Goal: Obtain resource: Download file/media

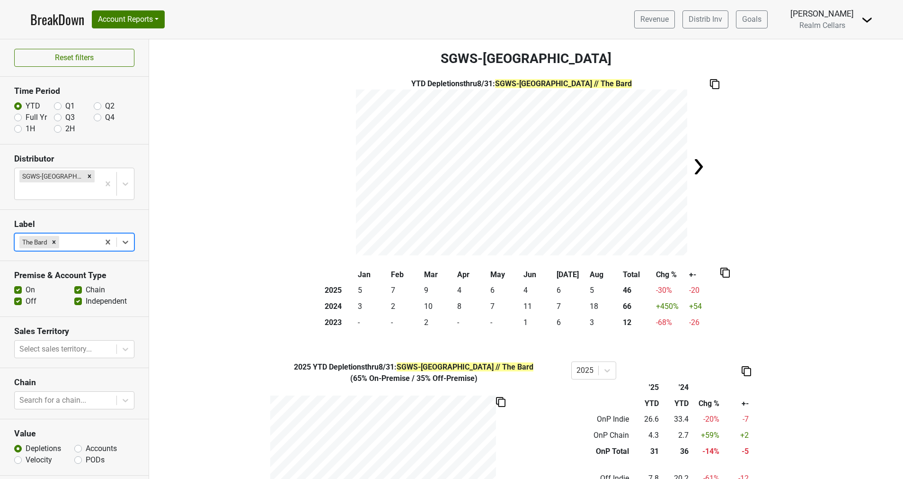
scroll to position [383, 0]
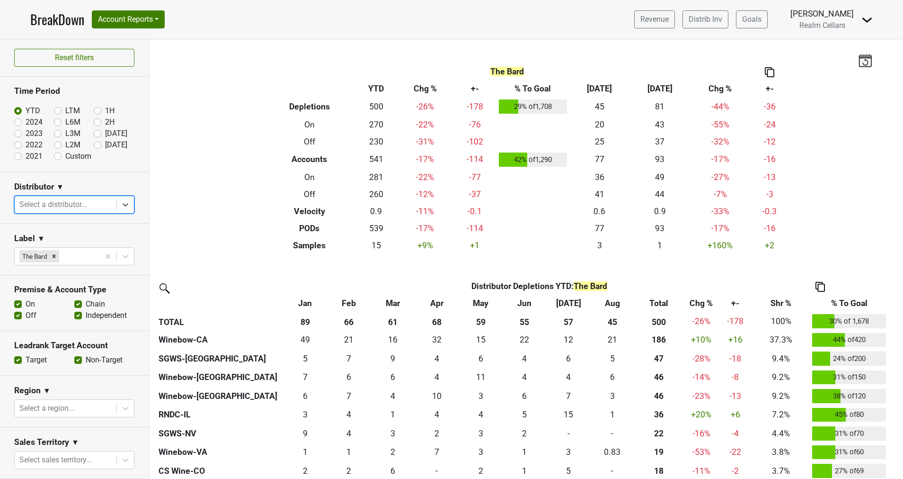
click at [65, 107] on label "LTM" at bounding box center [72, 110] width 15 height 11
click at [56, 107] on input "LTM" at bounding box center [73, 109] width 38 height 9
radio input "true"
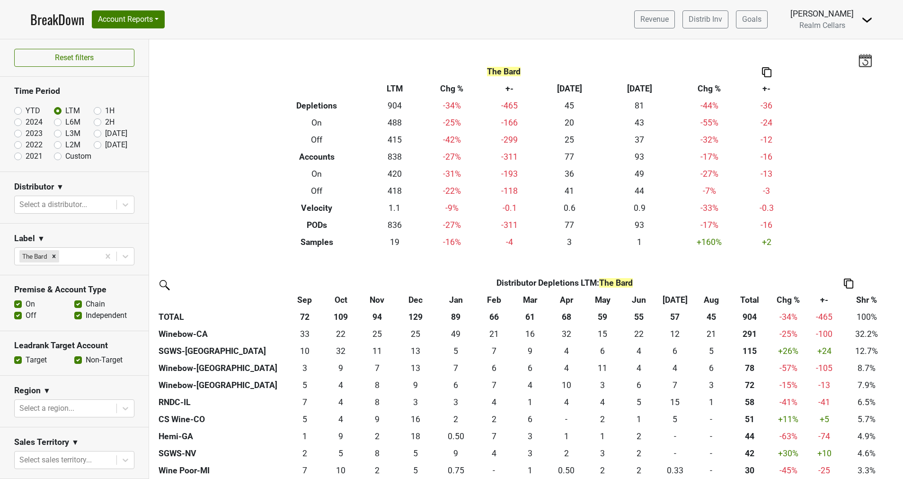
click at [86, 357] on label "Non-Target" at bounding box center [104, 359] width 37 height 11
click at [74, 357] on input "Non-Target" at bounding box center [78, 358] width 8 height 9
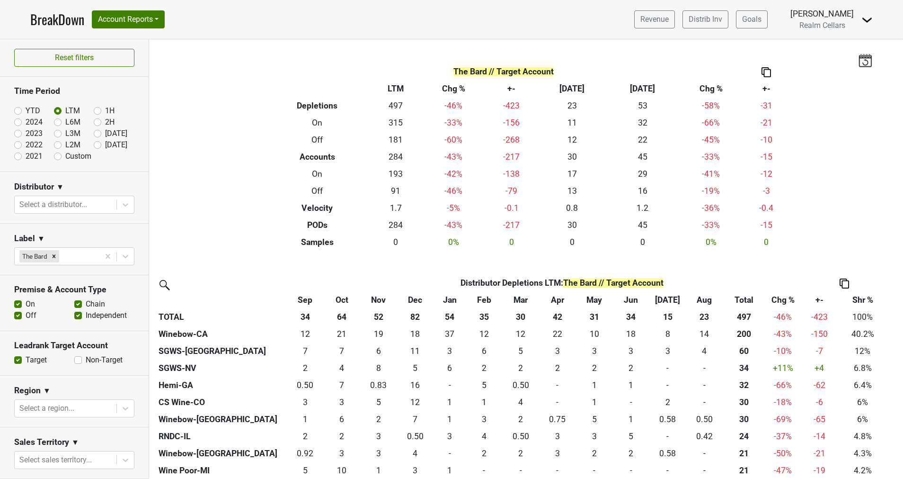
click at [86, 358] on label "Non-Target" at bounding box center [104, 359] width 37 height 11
click at [74, 358] on input "Non-Target" at bounding box center [78, 358] width 8 height 9
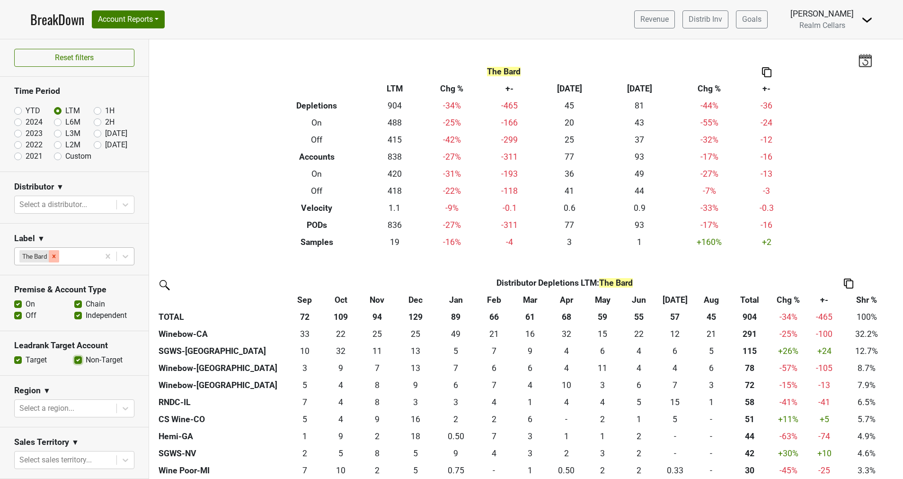
click at [53, 255] on icon "Remove The Bard" at bounding box center [54, 256] width 7 height 7
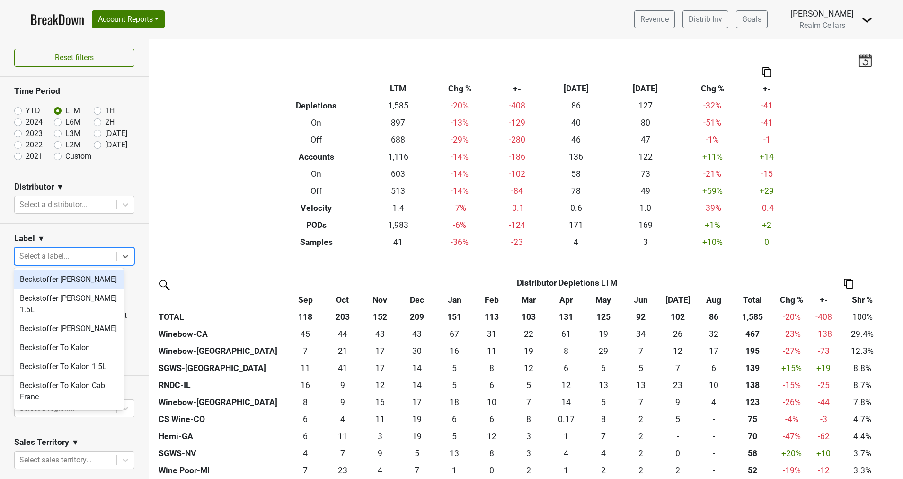
click at [121, 253] on icon at bounding box center [125, 255] width 9 height 9
click at [84, 338] on div "Beckstoffer To Kalon" at bounding box center [68, 347] width 109 height 19
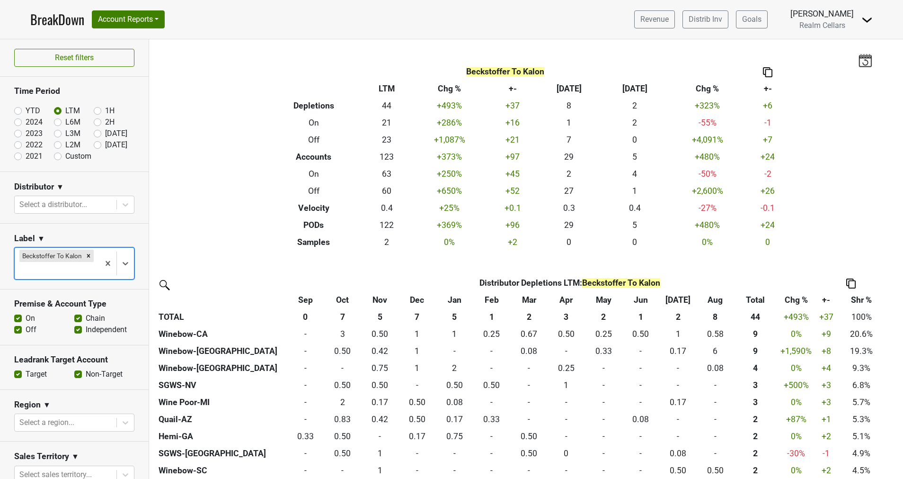
click at [86, 374] on label "Non-Target" at bounding box center [104, 373] width 37 height 11
click at [74, 374] on input "Non-Target" at bounding box center [78, 372] width 8 height 9
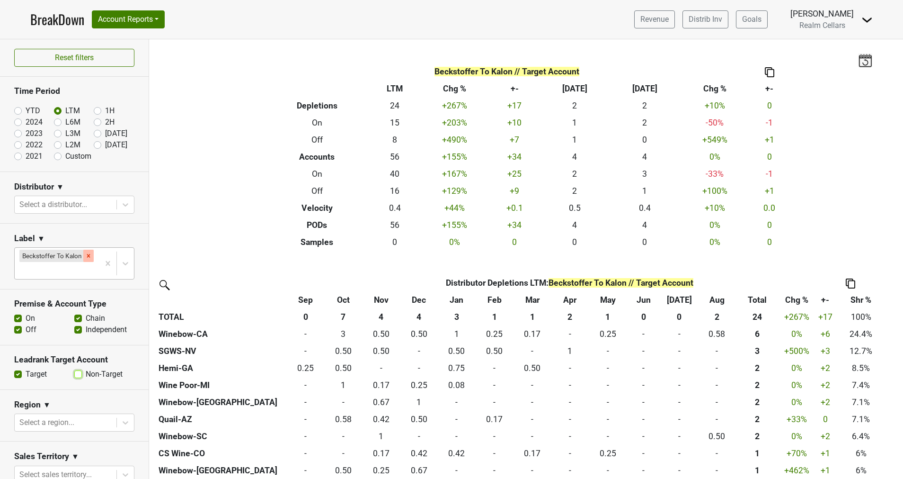
click at [85, 252] on icon "Remove Beckstoffer To Kalon" at bounding box center [88, 255] width 7 height 7
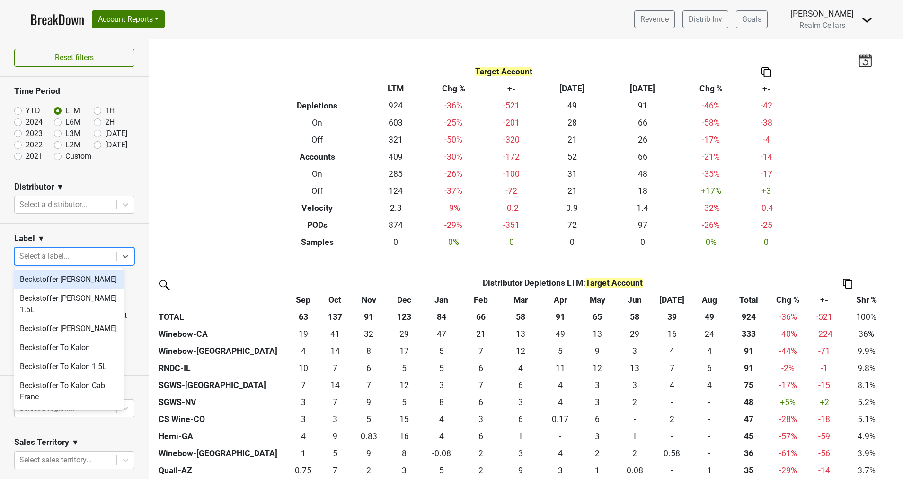
click at [121, 257] on icon at bounding box center [125, 255] width 9 height 9
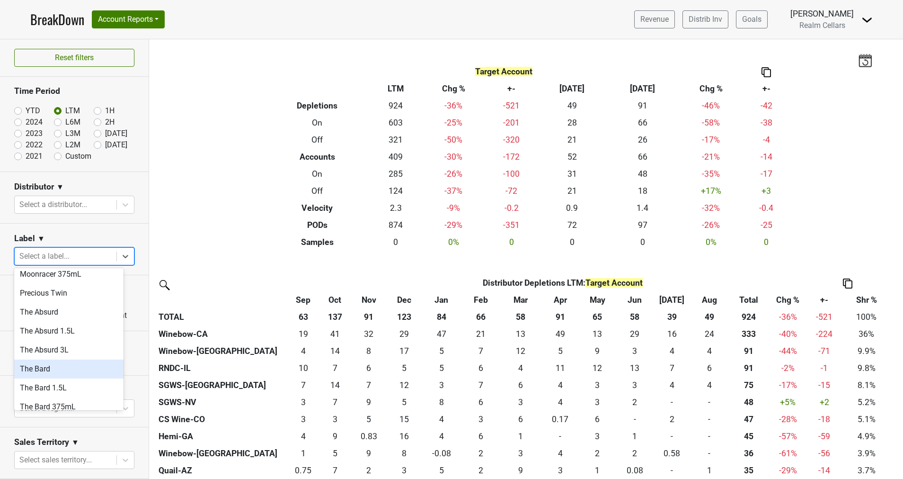
scroll to position [497, 0]
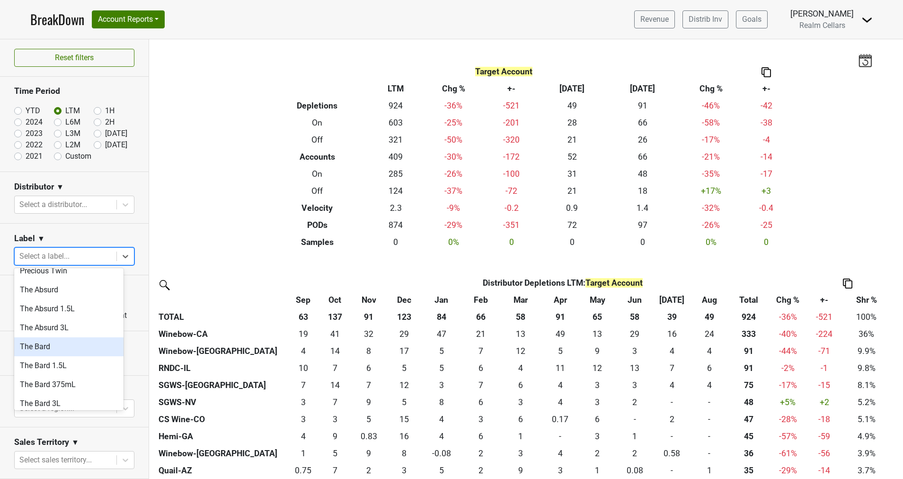
click at [53, 338] on div "The Bard" at bounding box center [68, 346] width 109 height 19
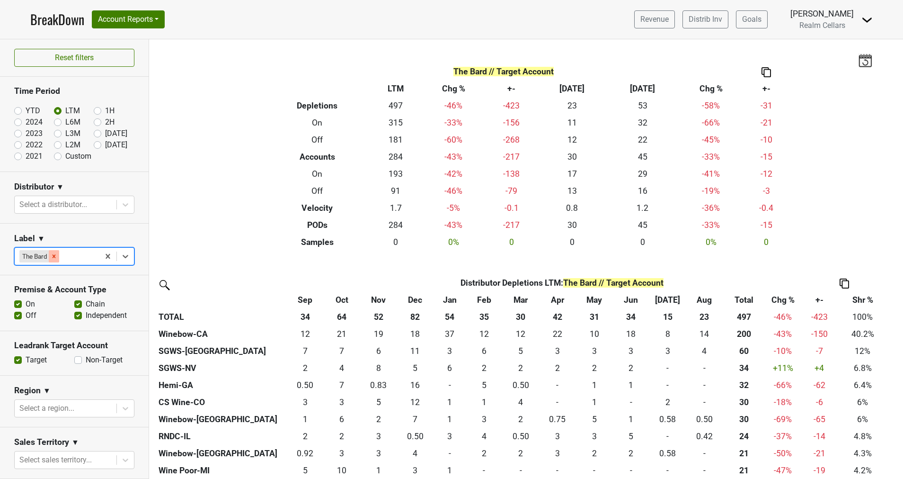
click at [56, 257] on icon "Remove The Bard" at bounding box center [54, 255] width 3 height 3
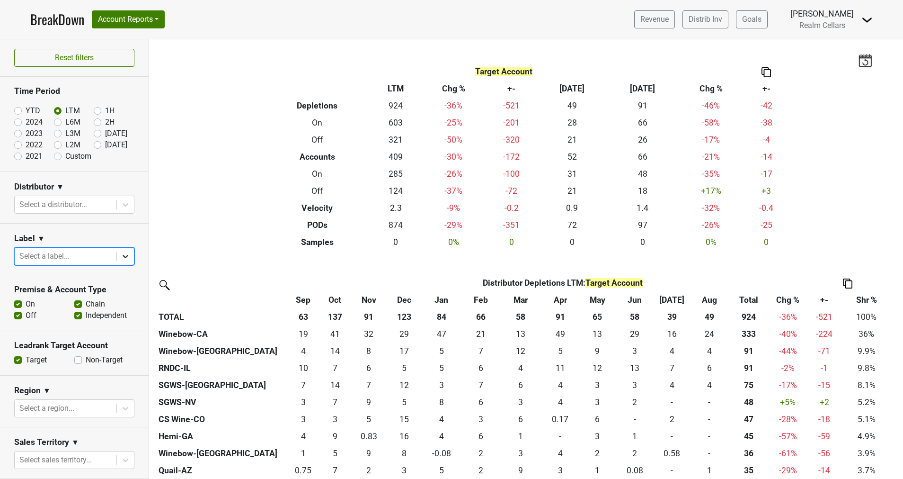
click at [121, 255] on icon at bounding box center [125, 255] width 9 height 9
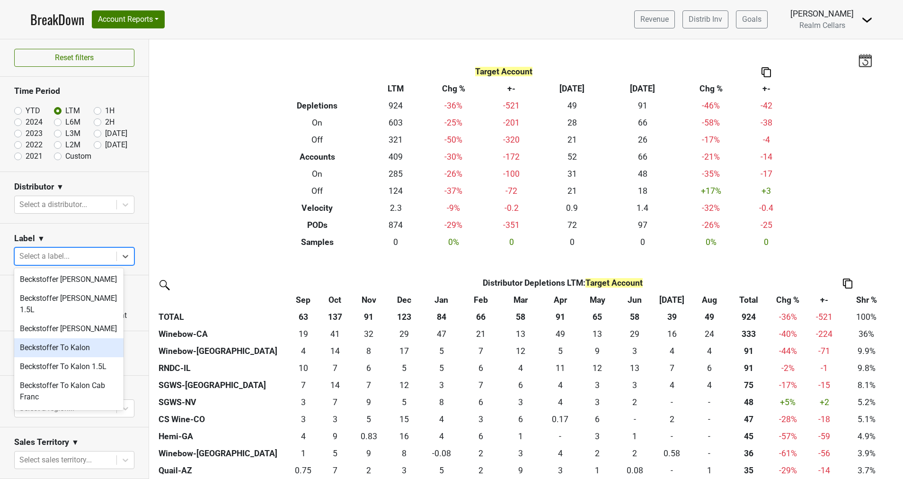
click at [80, 338] on div "Beckstoffer To Kalon" at bounding box center [68, 347] width 109 height 19
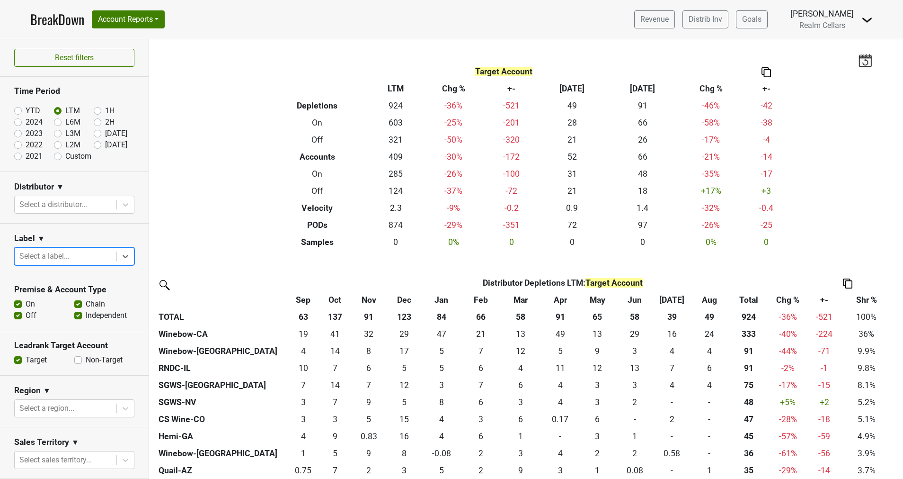
click at [123, 255] on icon at bounding box center [126, 256] width 6 height 3
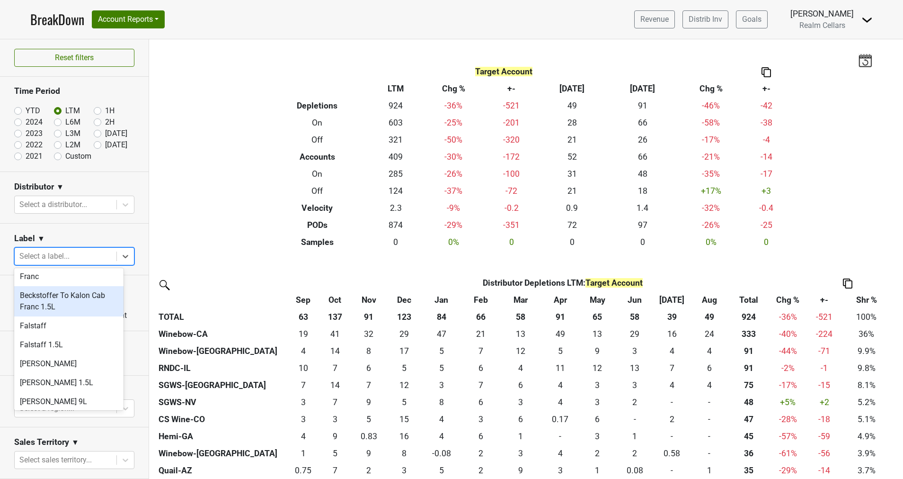
scroll to position [142, 0]
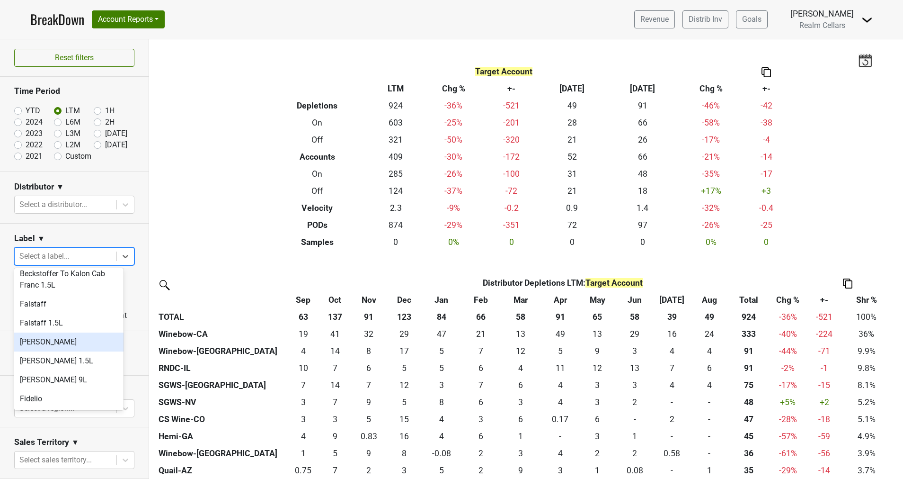
click at [66, 332] on div "[PERSON_NAME]" at bounding box center [68, 341] width 109 height 19
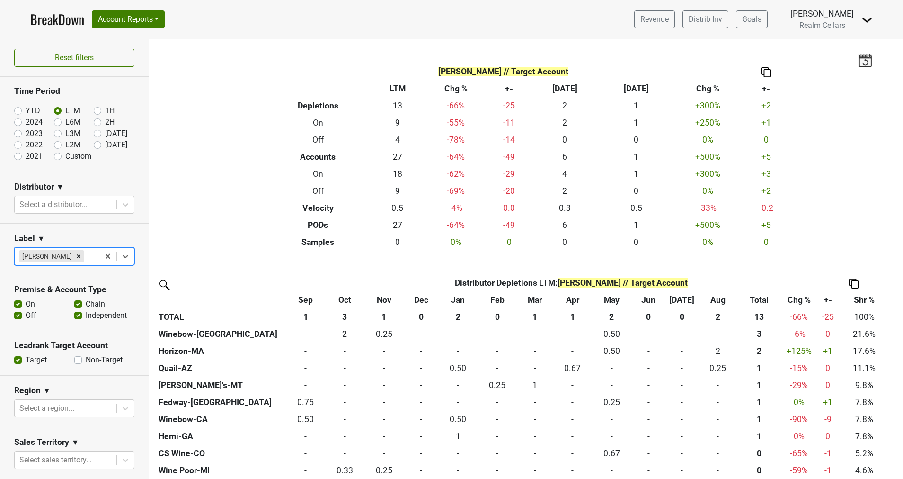
drag, startPoint x: 98, startPoint y: 256, endPoint x: 111, endPoint y: 257, distance: 12.3
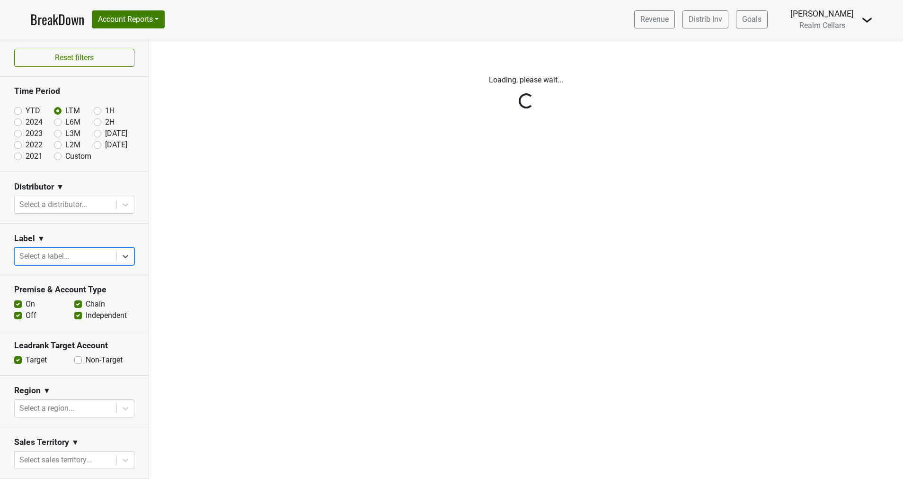
click at [121, 258] on icon at bounding box center [125, 255] width 9 height 9
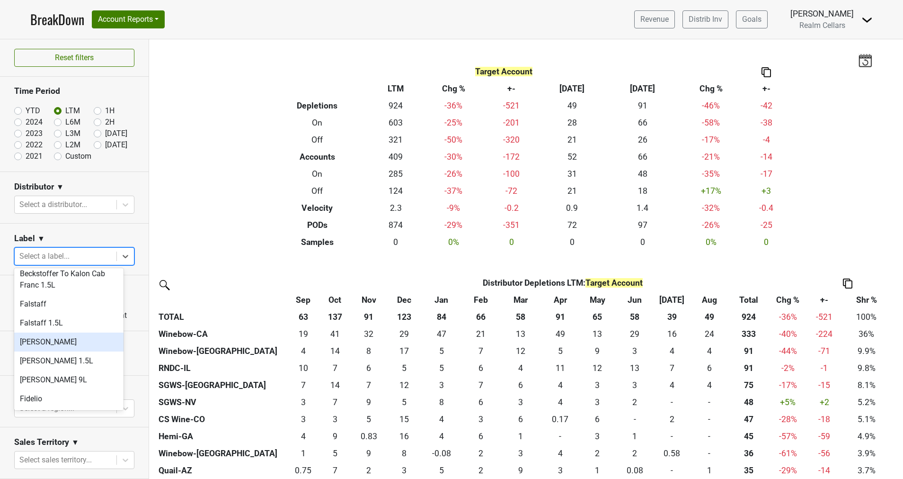
scroll to position [213, 0]
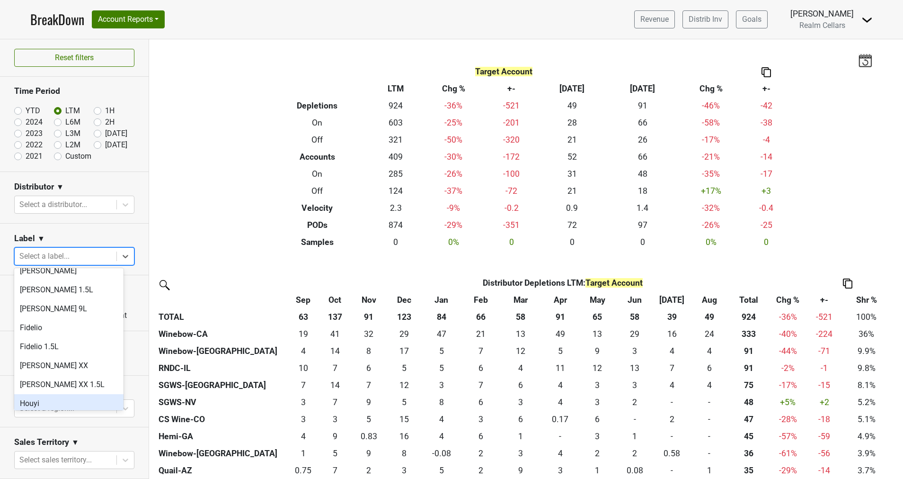
click at [54, 395] on div "Houyi" at bounding box center [68, 403] width 109 height 19
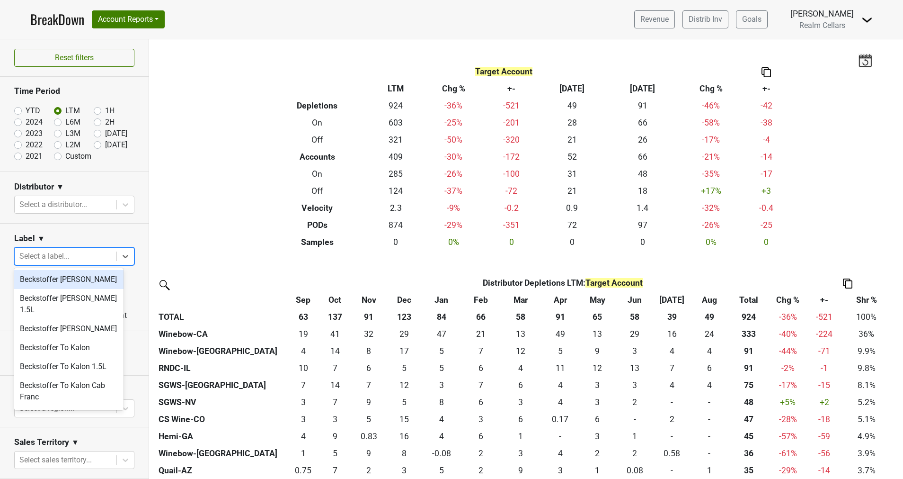
click at [123, 256] on icon at bounding box center [126, 256] width 6 height 3
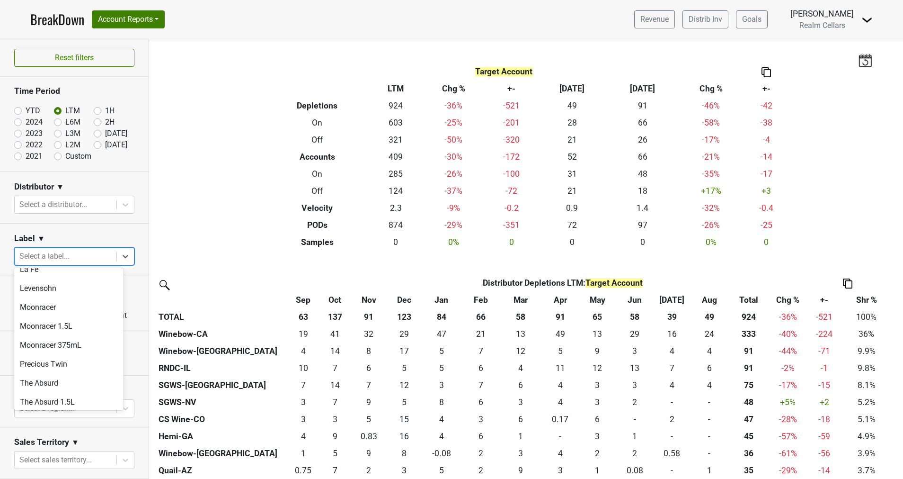
scroll to position [426, 0]
click at [63, 280] on div "Moonracer" at bounding box center [68, 285] width 109 height 19
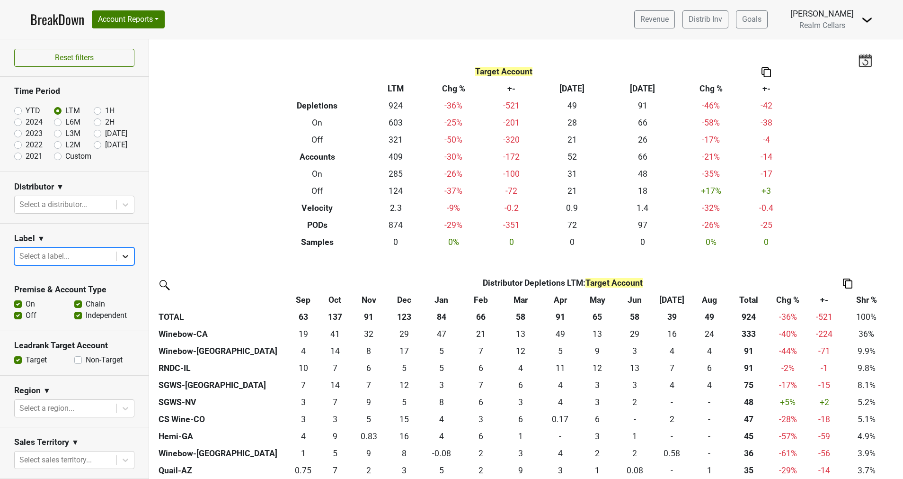
click at [123, 255] on icon at bounding box center [126, 256] width 6 height 3
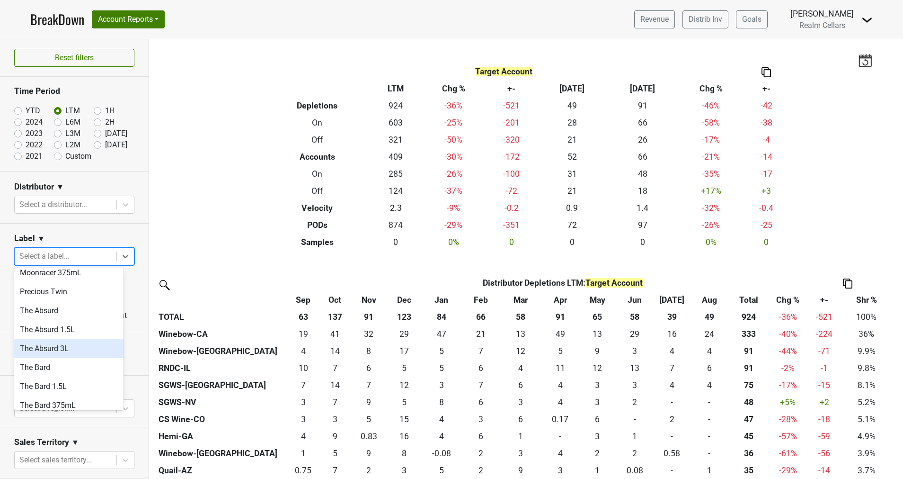
scroll to position [497, 0]
click at [52, 337] on div "The Bard" at bounding box center [68, 346] width 109 height 19
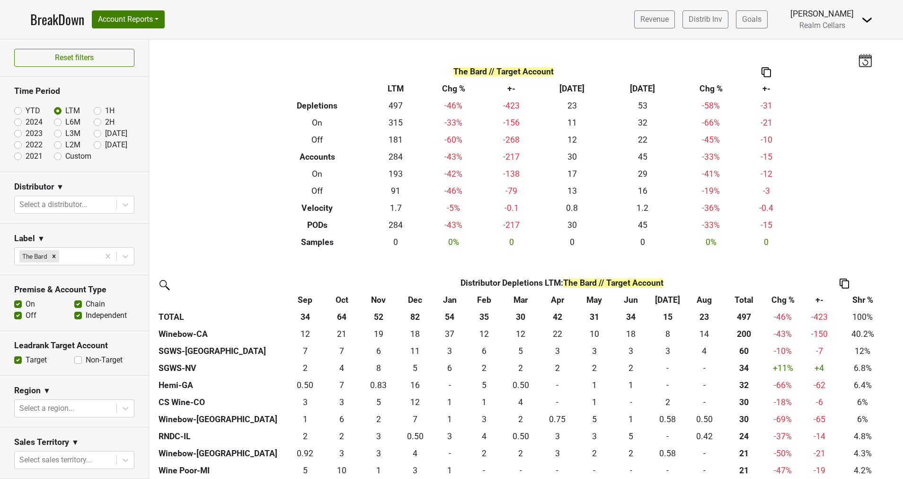
click at [86, 359] on label "Non-Target" at bounding box center [104, 359] width 37 height 11
click at [74, 359] on input "Non-Target" at bounding box center [78, 358] width 8 height 9
checkbox input "true"
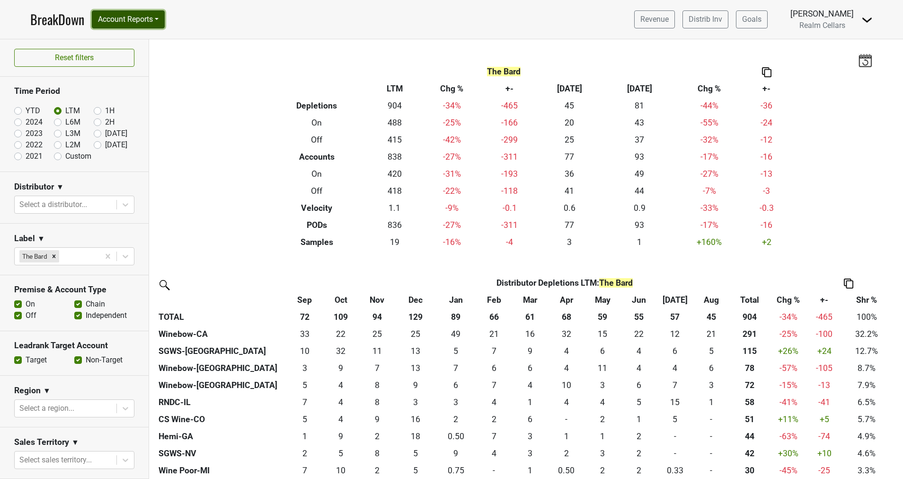
click at [113, 20] on button "Account Reports" at bounding box center [128, 19] width 73 height 18
click at [122, 38] on link "SuperRanker" at bounding box center [134, 41] width 84 height 15
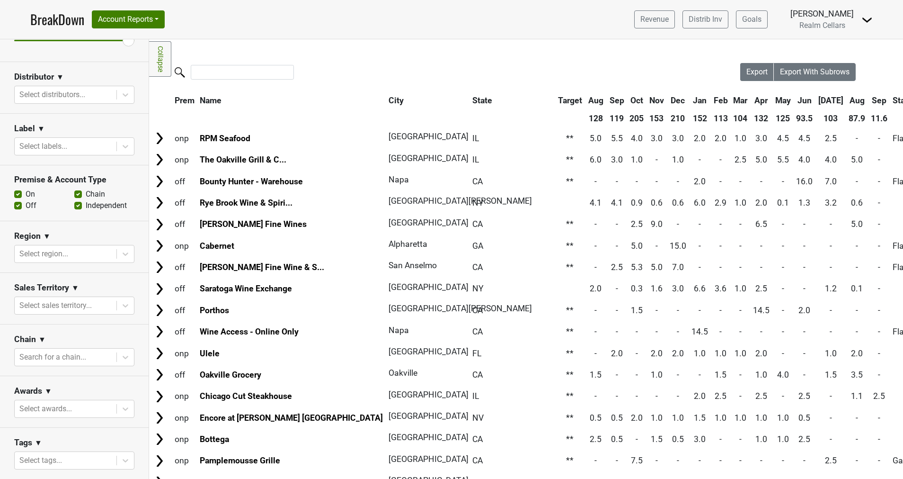
scroll to position [206, 0]
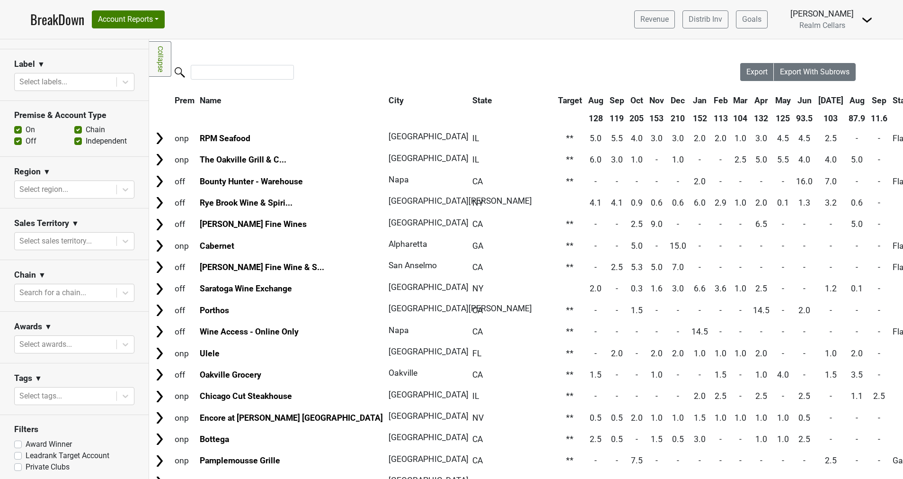
click at [26, 452] on label "Leadrank Target Account" at bounding box center [68, 455] width 84 height 11
click at [18, 452] on input "Leadrank Target Account" at bounding box center [18, 454] width 8 height 9
checkbox input "true"
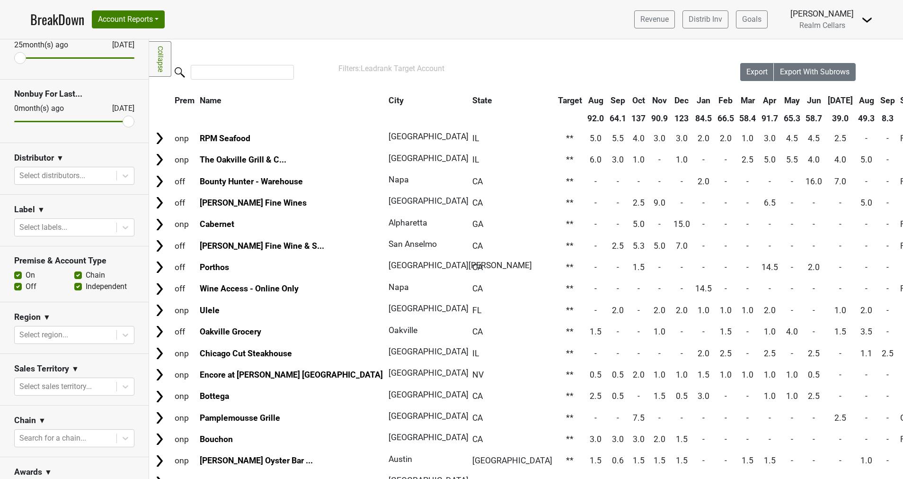
scroll to position [0, 0]
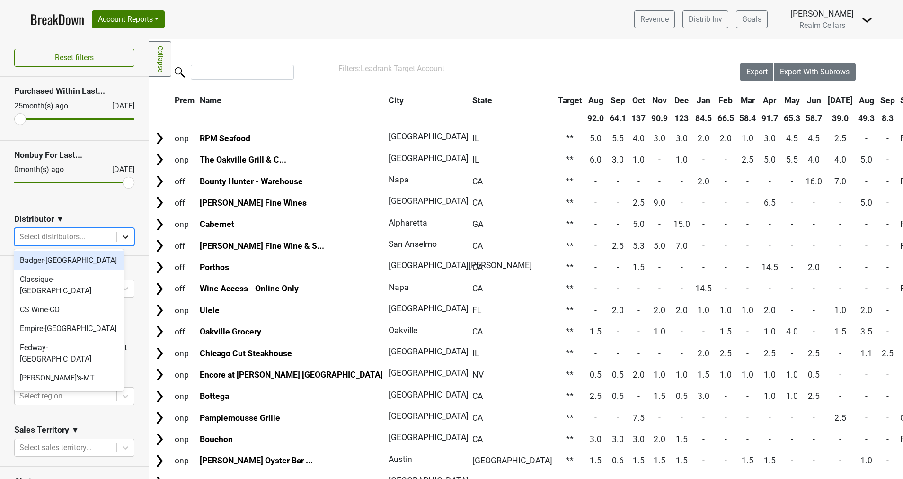
click at [121, 240] on icon at bounding box center [125, 236] width 9 height 9
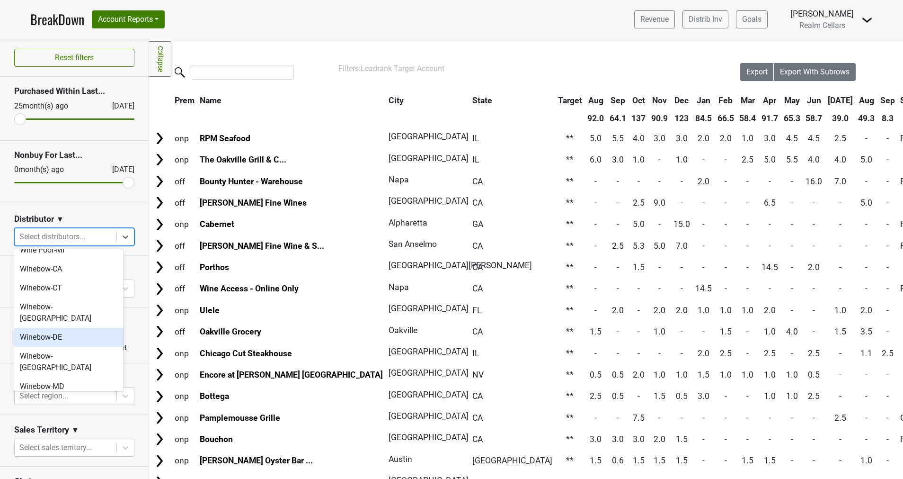
scroll to position [284, 0]
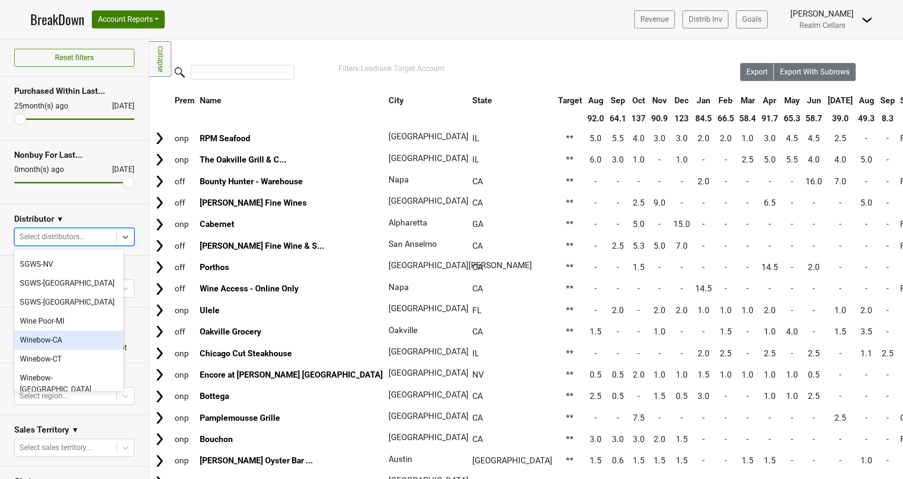
click at [64, 330] on div "Winebow-CA" at bounding box center [68, 339] width 109 height 19
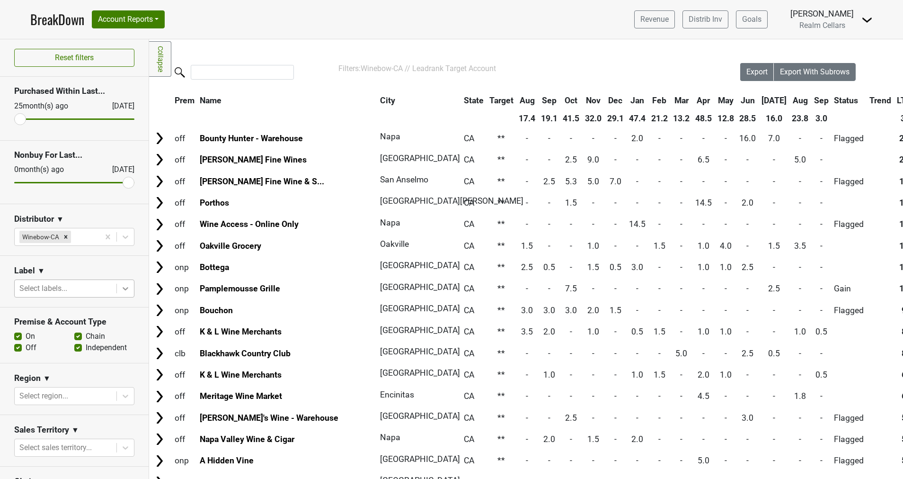
click at [123, 287] on icon at bounding box center [126, 288] width 6 height 3
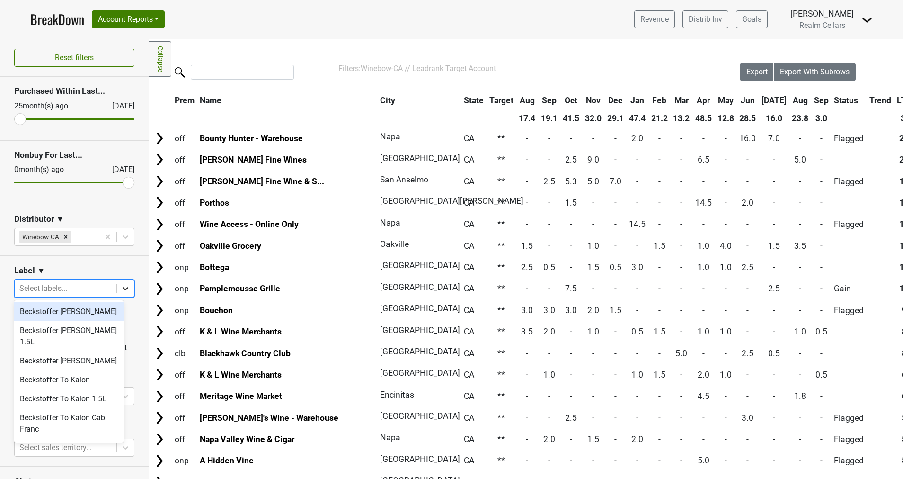
click at [123, 287] on icon at bounding box center [126, 288] width 6 height 3
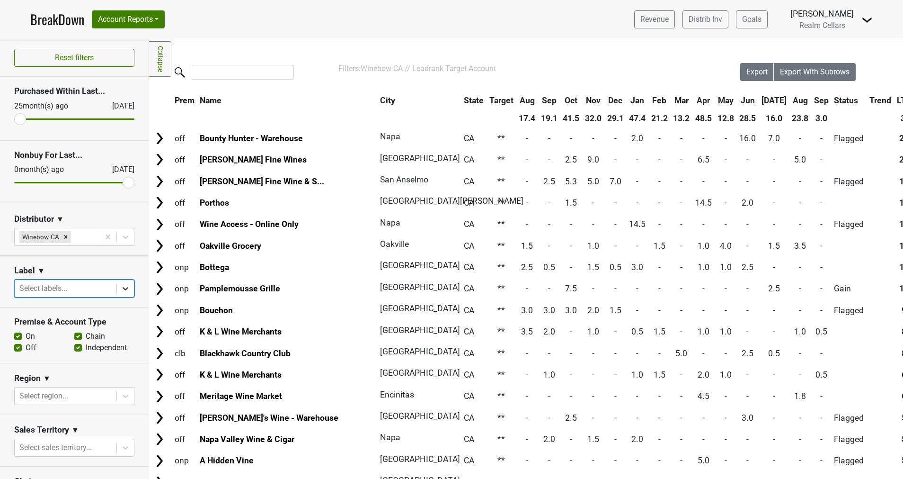
click at [123, 287] on icon at bounding box center [126, 288] width 6 height 3
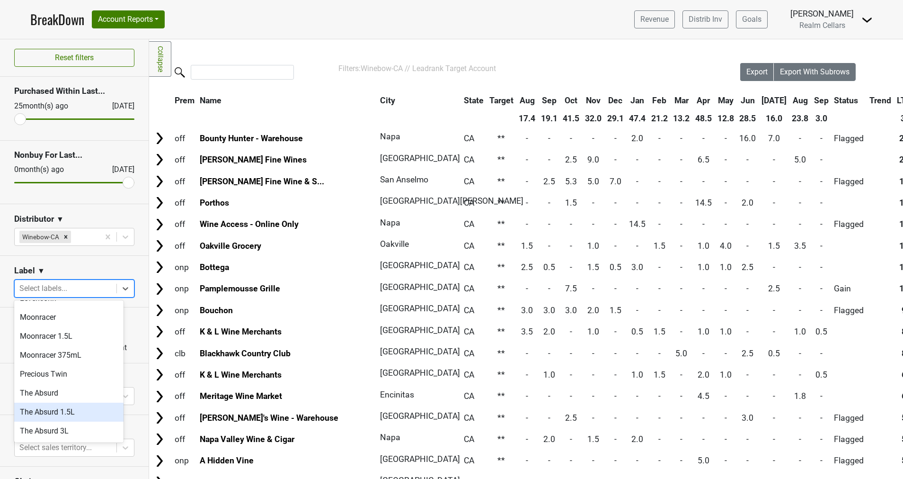
scroll to position [497, 0]
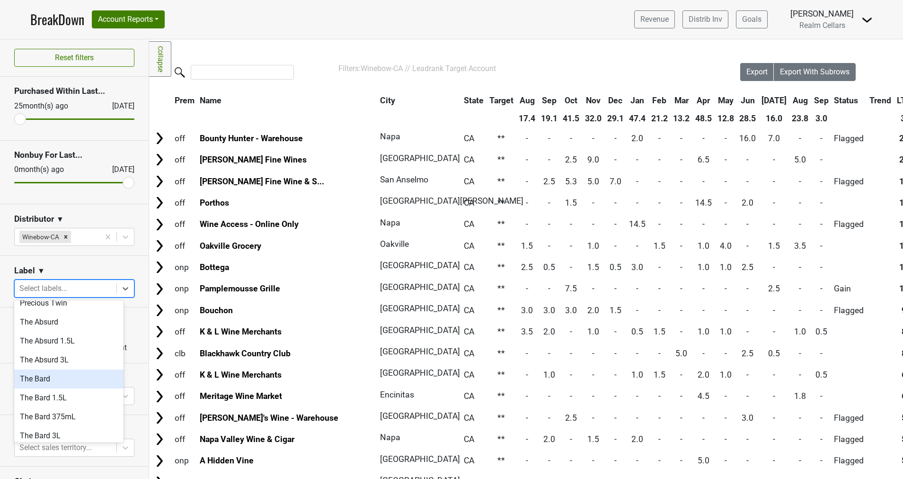
click at [50, 369] on div "The Bard" at bounding box center [68, 378] width 109 height 19
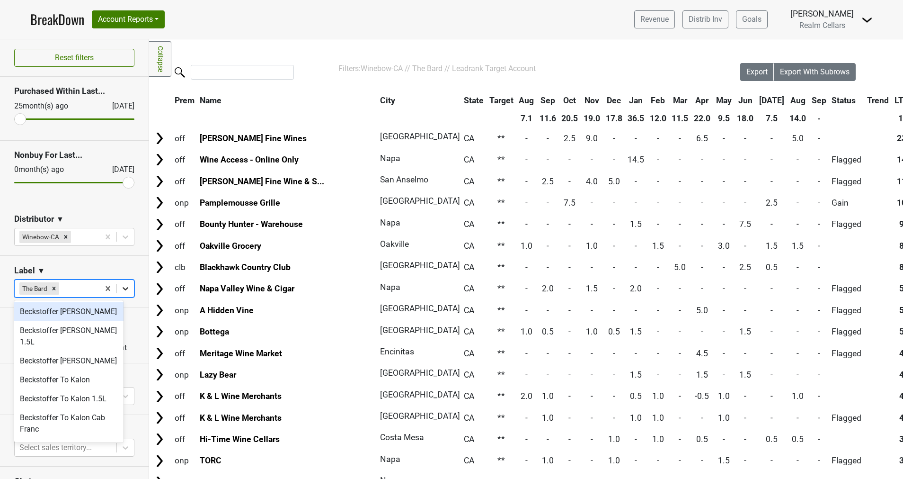
click at [121, 284] on icon at bounding box center [125, 288] width 9 height 9
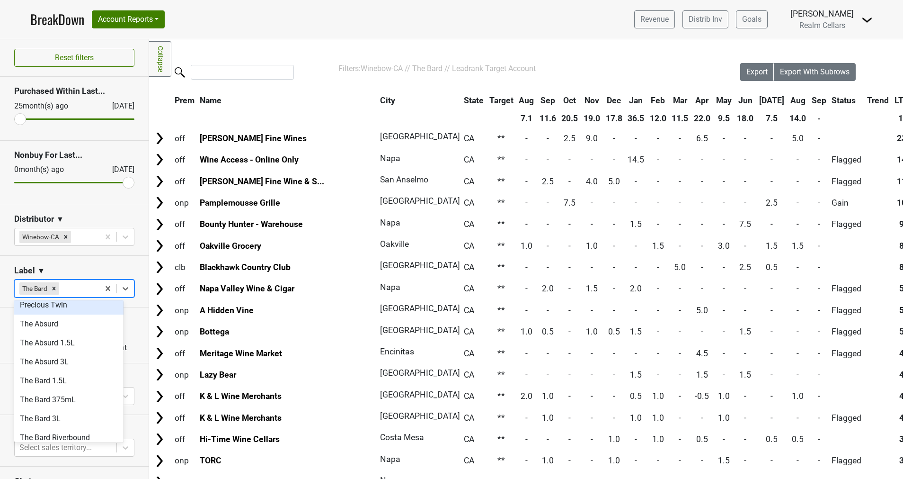
scroll to position [566, 0]
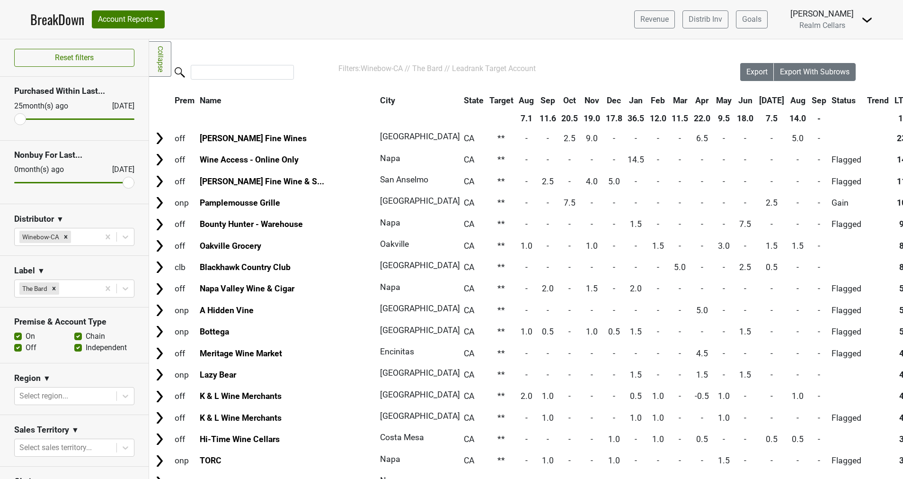
drag, startPoint x: 396, startPoint y: 31, endPoint x: 395, endPoint y: 25, distance: 6.2
click at [395, 29] on nav "BreakDown Account Reports SuperRanker Map Award Progress Chain Compliance CRM N…" at bounding box center [452, 19] width 858 height 39
click at [581, 42] on div "Filters Collapse Loading, please wait... Please wait, your file is being downlo…" at bounding box center [526, 258] width 754 height 439
click at [747, 70] on span "Export" at bounding box center [757, 71] width 21 height 9
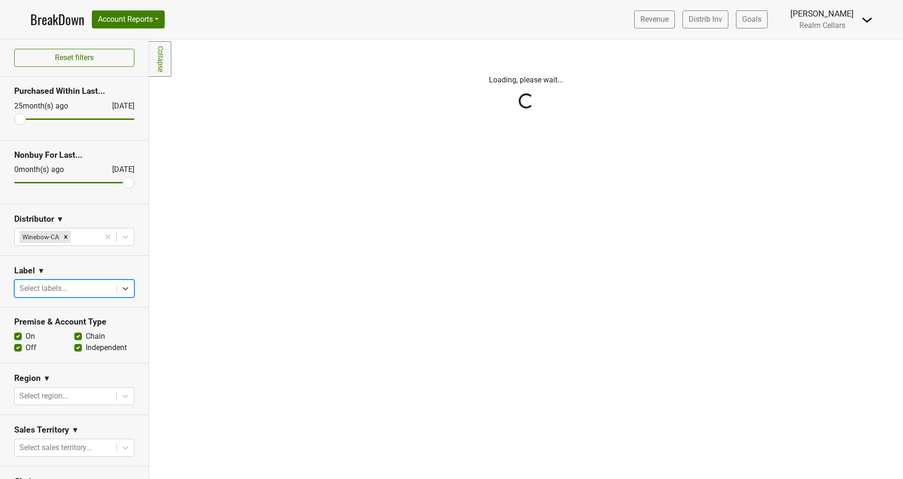
scroll to position [0, 0]
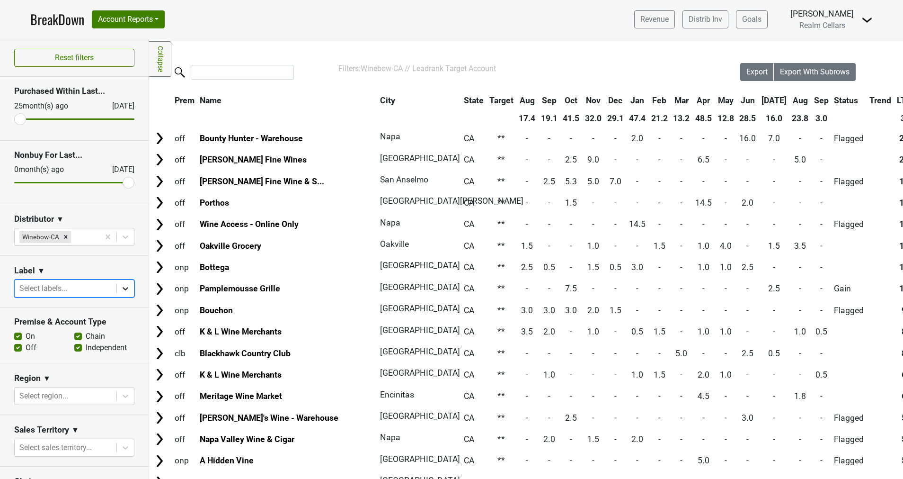
click at [121, 287] on icon at bounding box center [125, 288] width 9 height 9
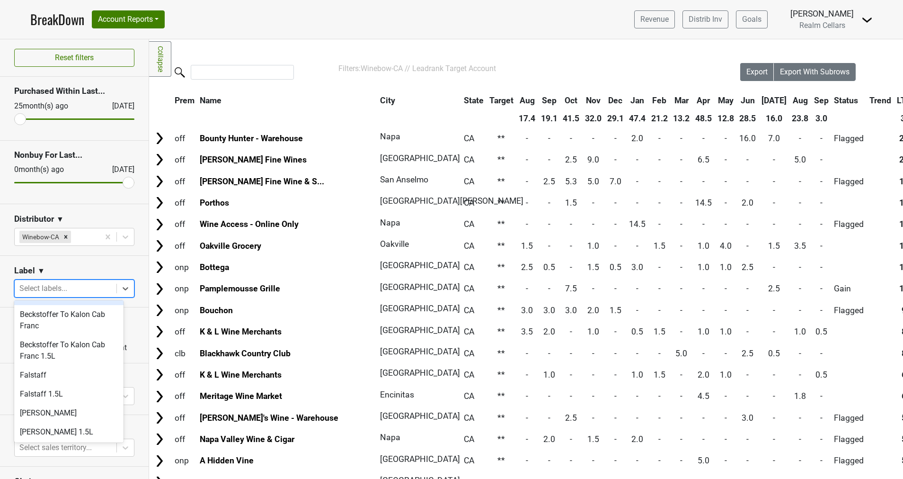
scroll to position [142, 0]
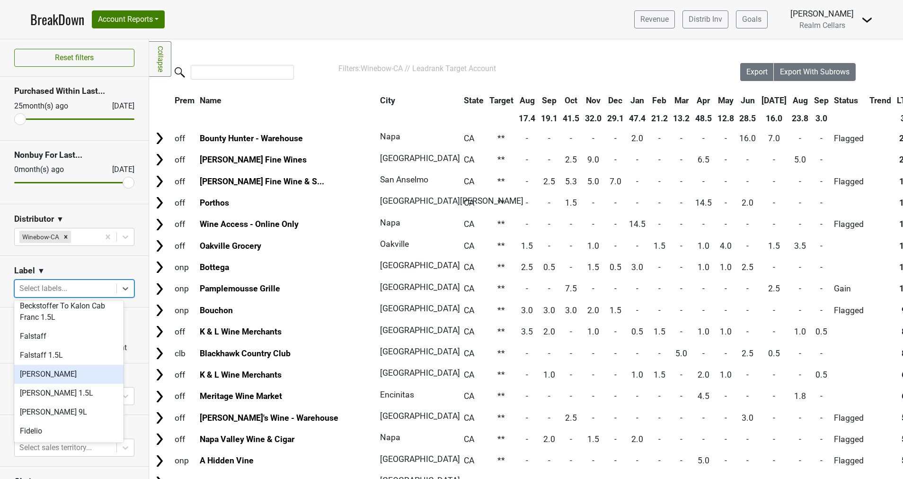
click at [52, 365] on div "[PERSON_NAME]" at bounding box center [68, 374] width 109 height 19
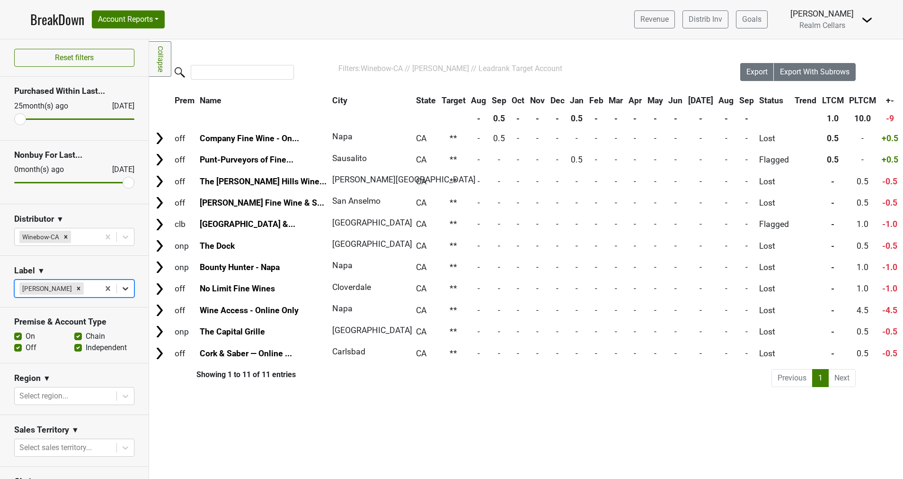
click at [123, 288] on icon at bounding box center [126, 288] width 6 height 3
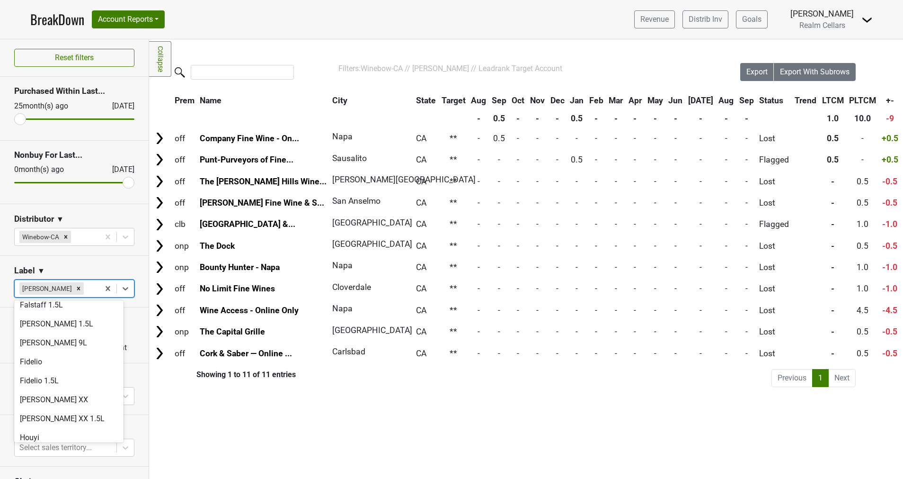
scroll to position [213, 0]
click at [72, 407] on div "Houyi" at bounding box center [68, 416] width 109 height 19
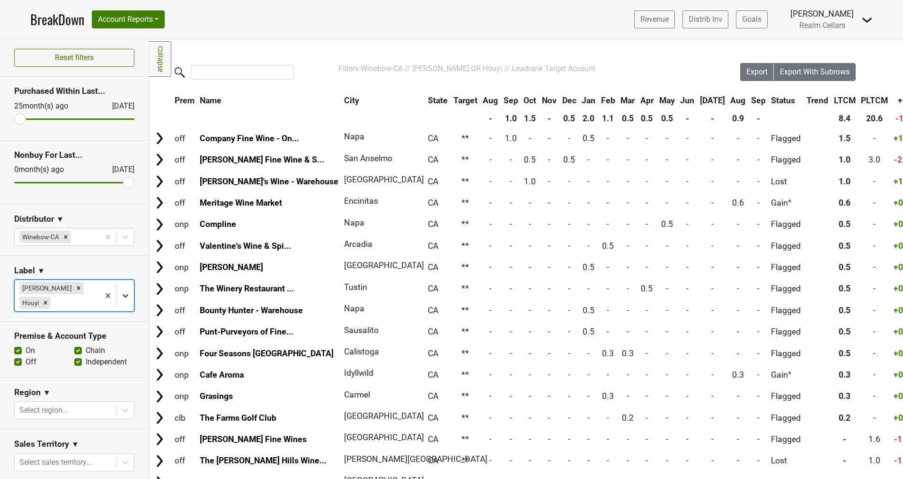
click at [121, 293] on icon at bounding box center [125, 295] width 9 height 9
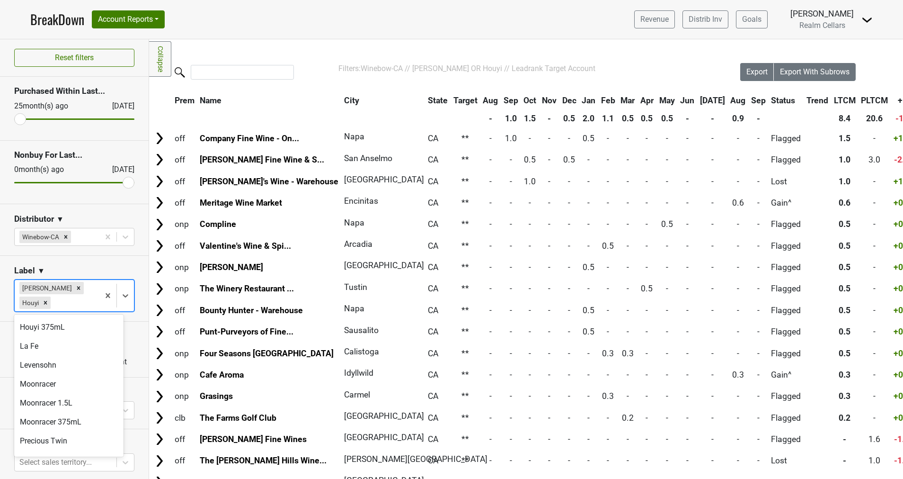
scroll to position [355, 0]
click at [57, 355] on div "Moonracer" at bounding box center [68, 364] width 109 height 19
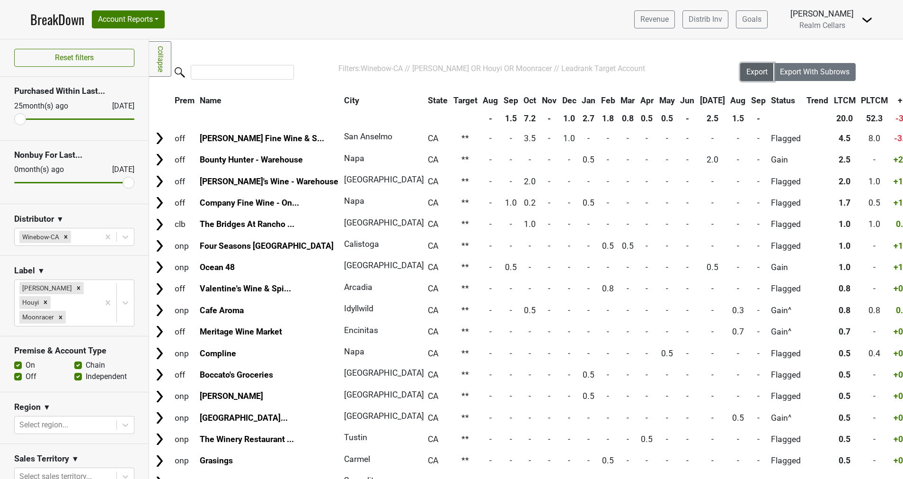
drag, startPoint x: 746, startPoint y: 73, endPoint x: 742, endPoint y: 88, distance: 14.8
click at [747, 73] on span "Export" at bounding box center [757, 71] width 21 height 9
click at [246, 10] on nav "BreakDown Account Reports SuperRanker Map Award Progress Chain Compliance CRM N…" at bounding box center [452, 19] width 858 height 39
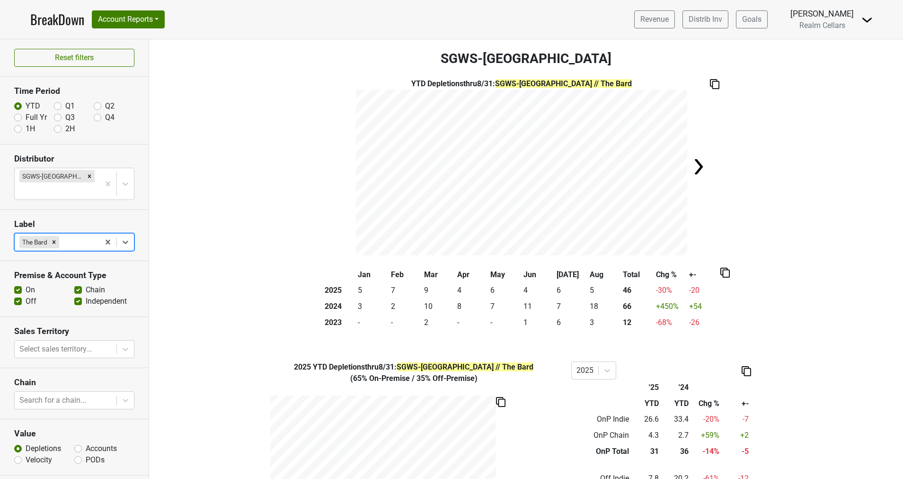
scroll to position [383, 0]
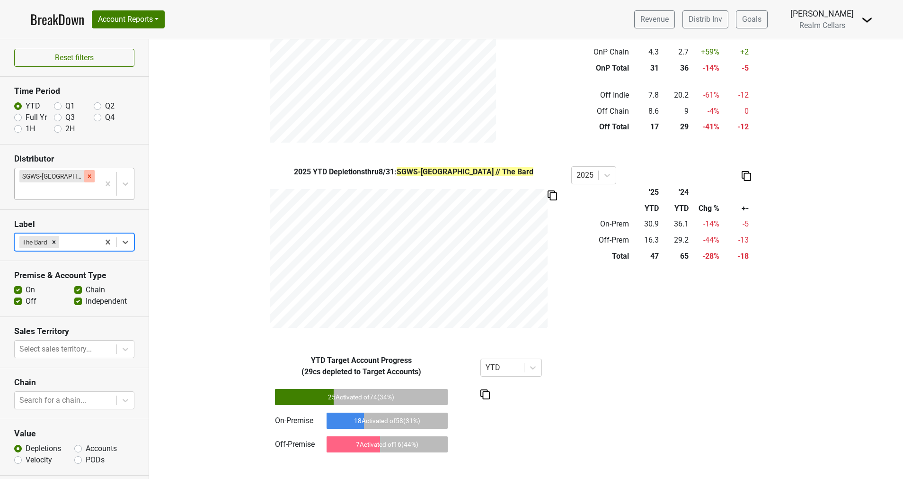
click at [86, 178] on icon "Remove SGWS-TX" at bounding box center [89, 176] width 7 height 7
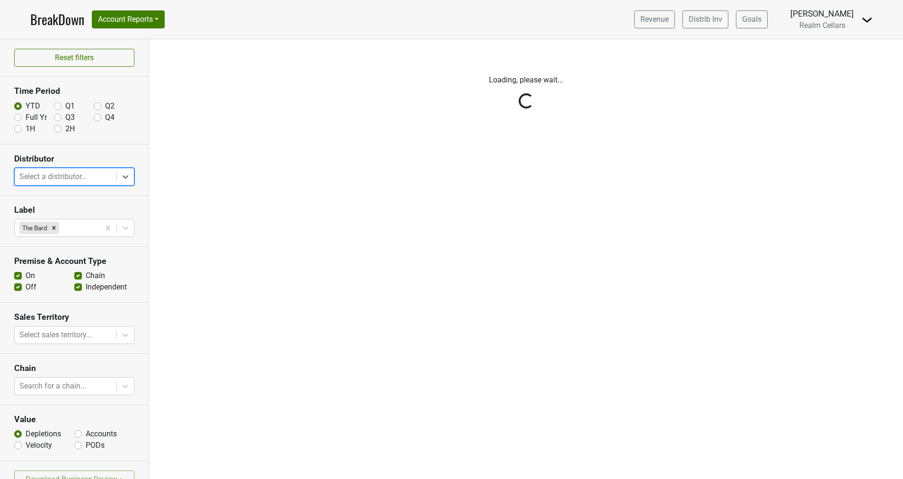
scroll to position [0, 0]
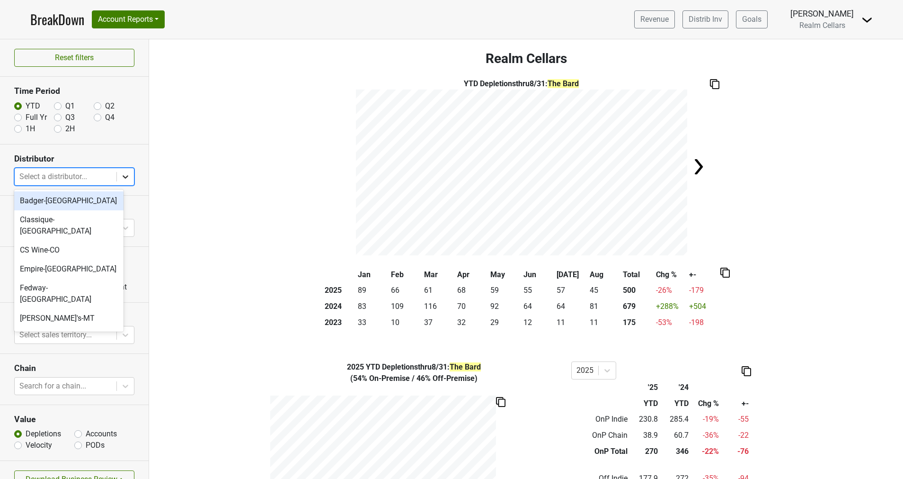
click at [121, 178] on icon at bounding box center [125, 176] width 9 height 9
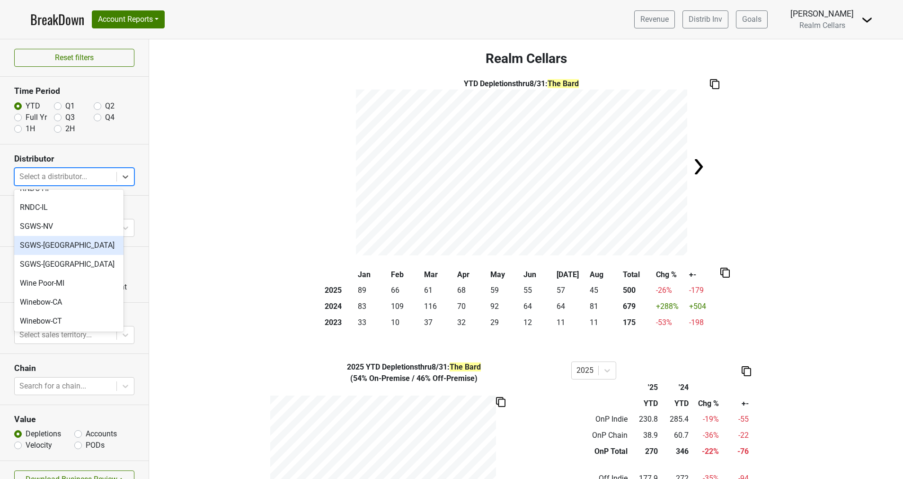
scroll to position [284, 0]
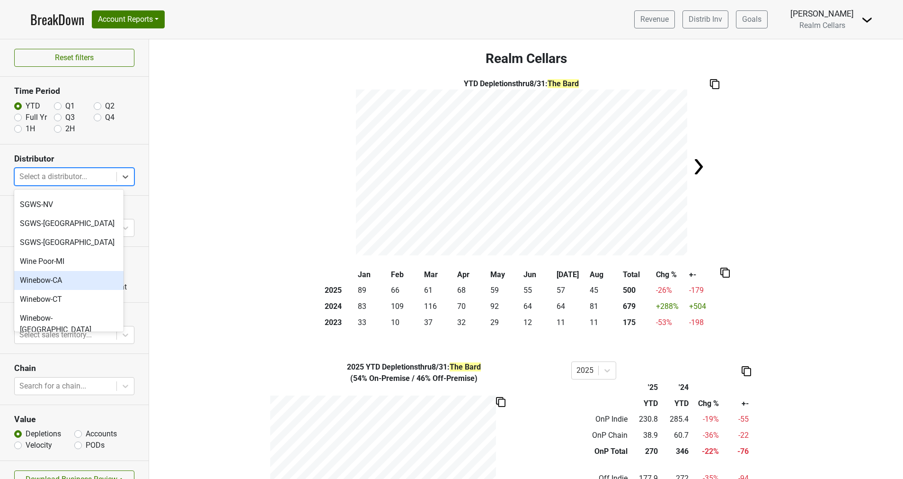
click at [66, 271] on div "Winebow-CA" at bounding box center [68, 280] width 109 height 19
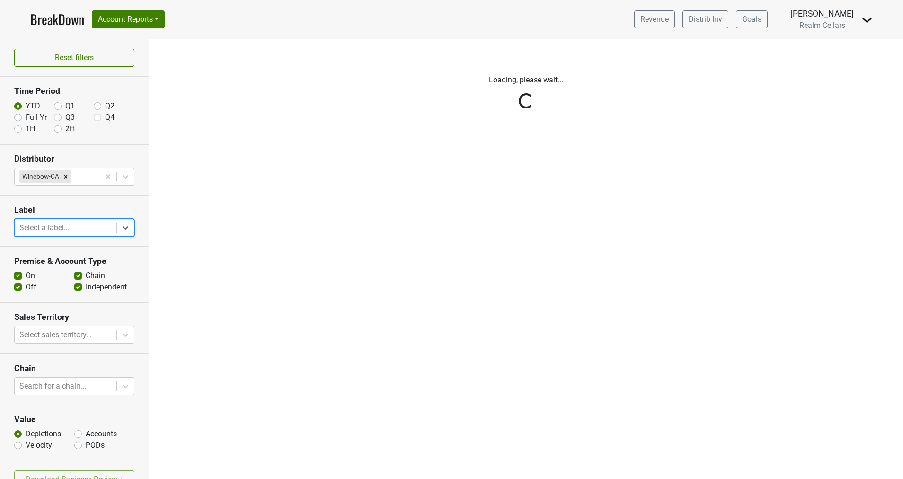
click at [49, 14] on link "BreakDown" at bounding box center [57, 19] width 54 height 20
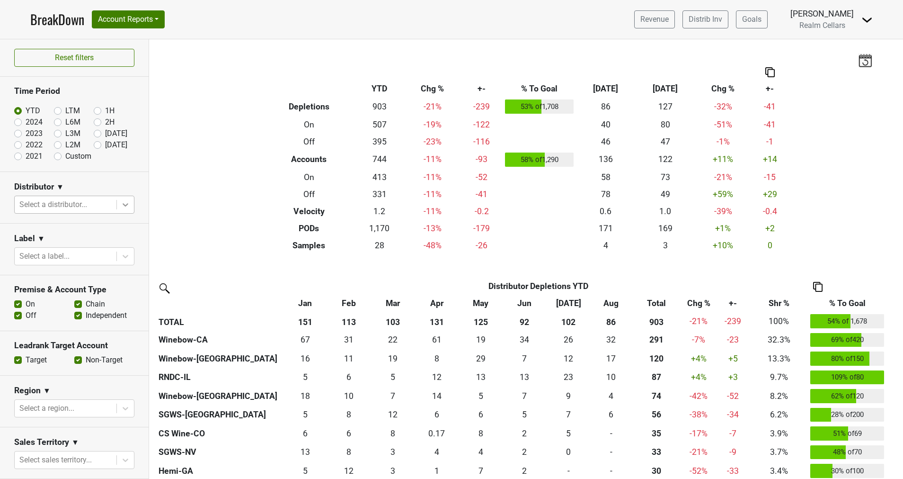
click at [117, 205] on div at bounding box center [125, 204] width 17 height 17
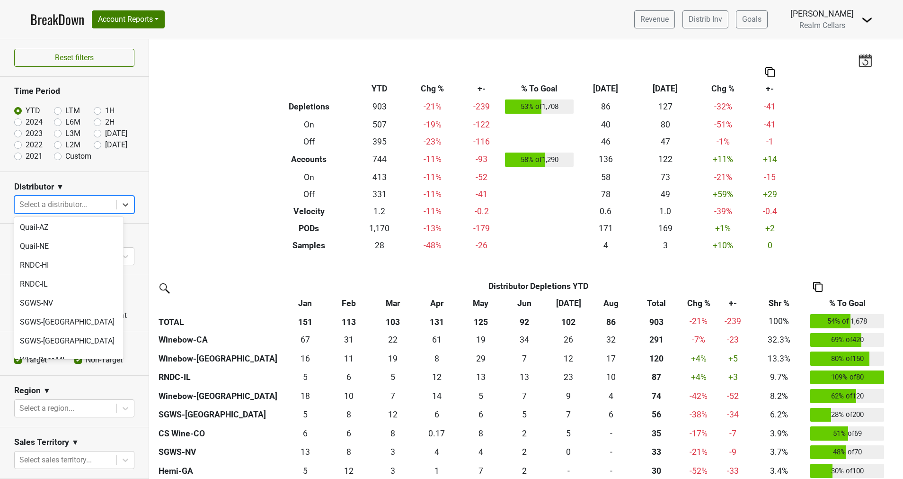
scroll to position [284, 0]
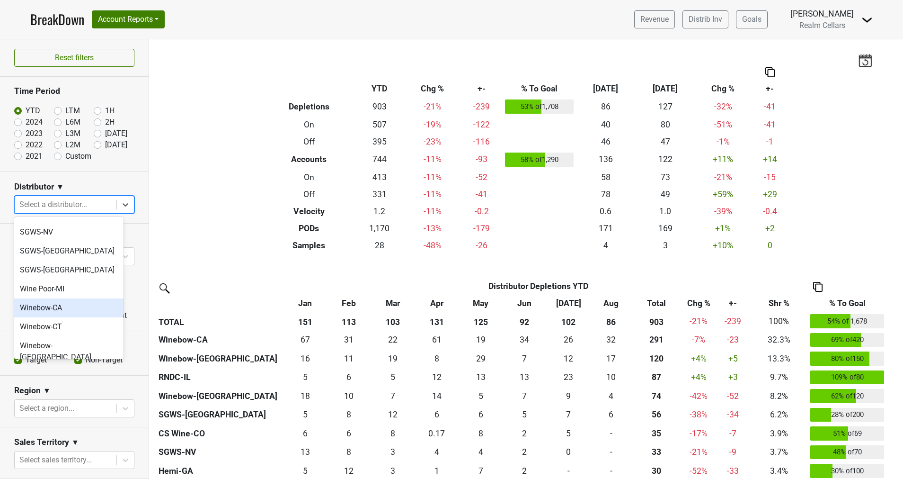
click at [74, 298] on div "Winebow-CA" at bounding box center [68, 307] width 109 height 19
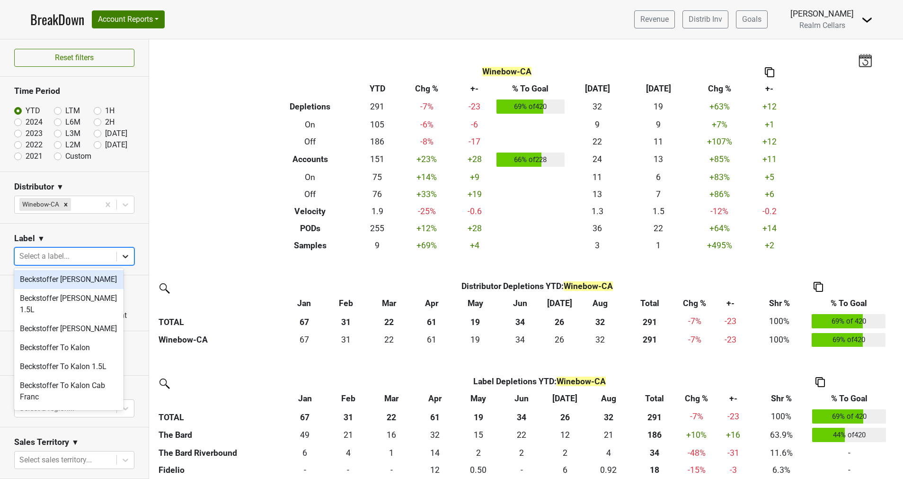
click at [121, 255] on icon at bounding box center [125, 255] width 9 height 9
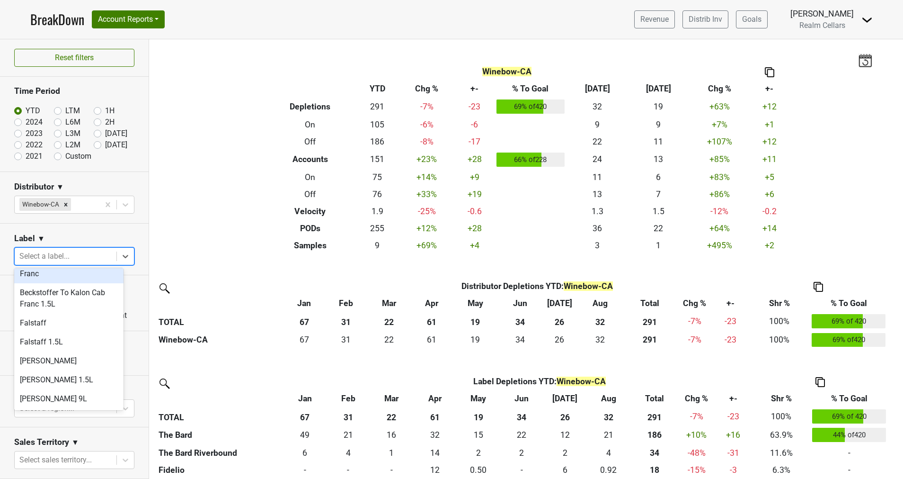
scroll to position [142, 0]
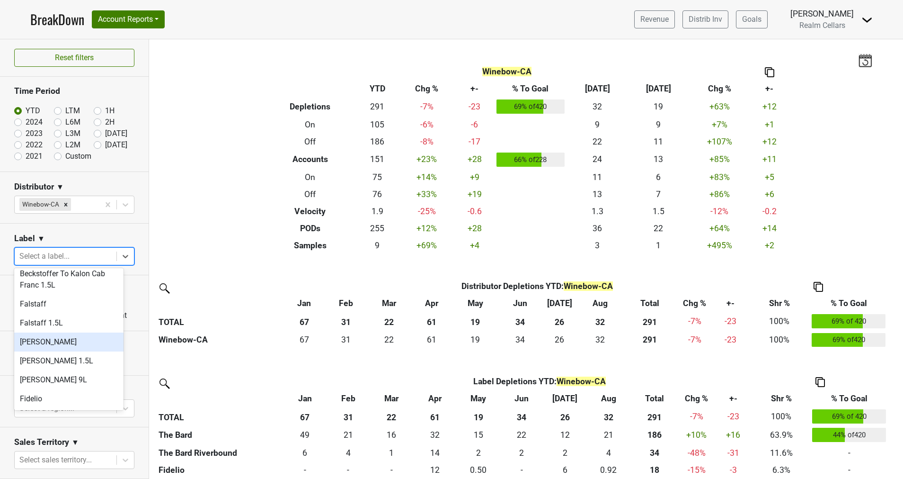
click at [53, 332] on div "[PERSON_NAME]" at bounding box center [68, 341] width 109 height 19
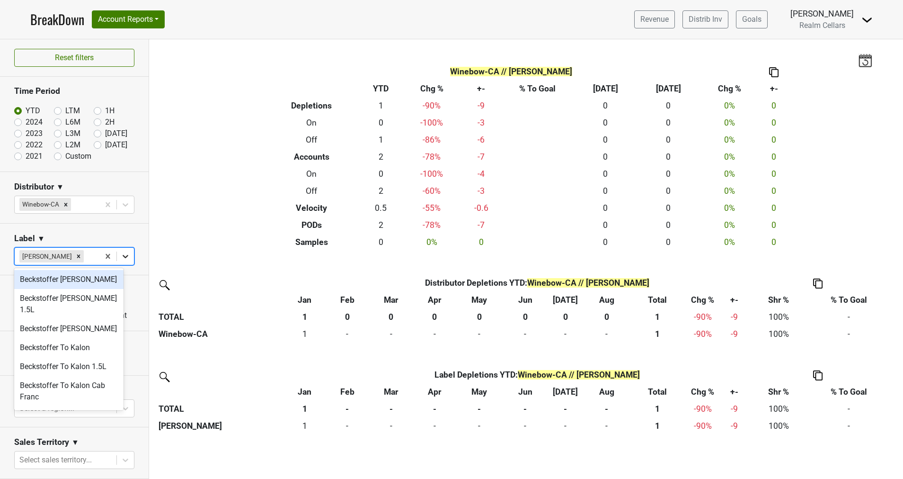
click at [121, 255] on icon at bounding box center [125, 255] width 9 height 9
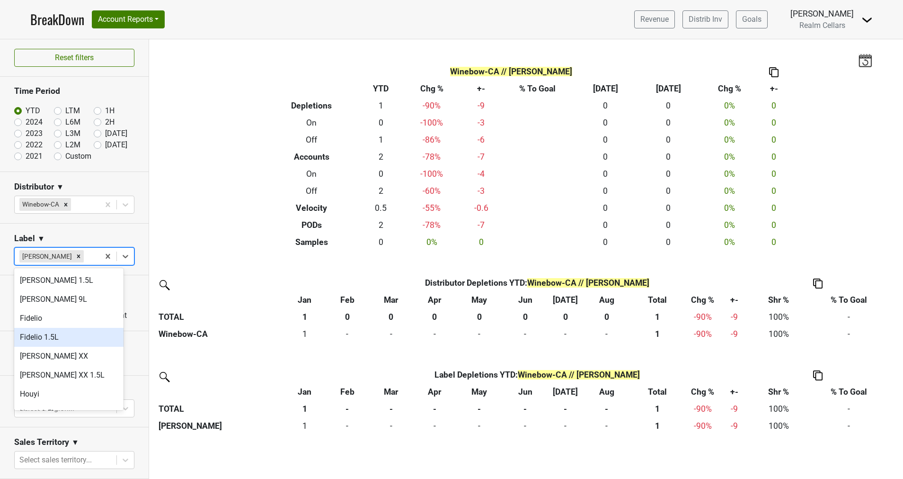
scroll to position [213, 0]
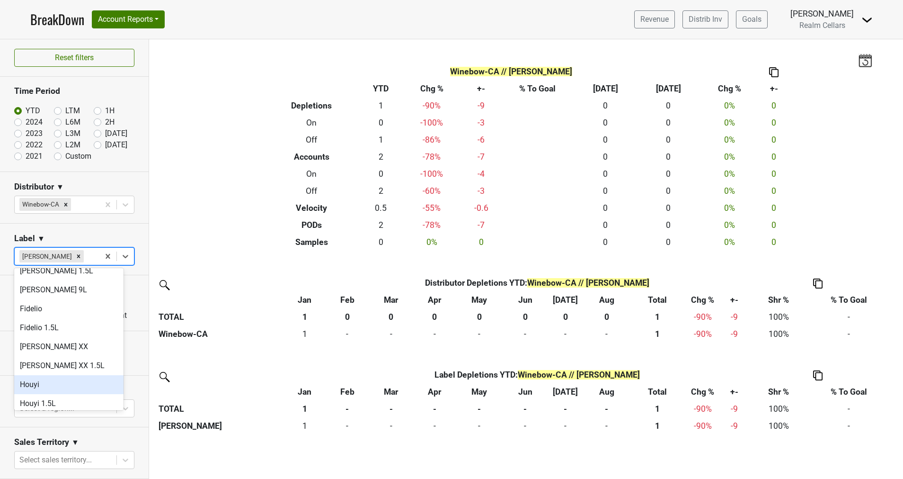
click at [39, 375] on div "Houyi" at bounding box center [68, 384] width 109 height 19
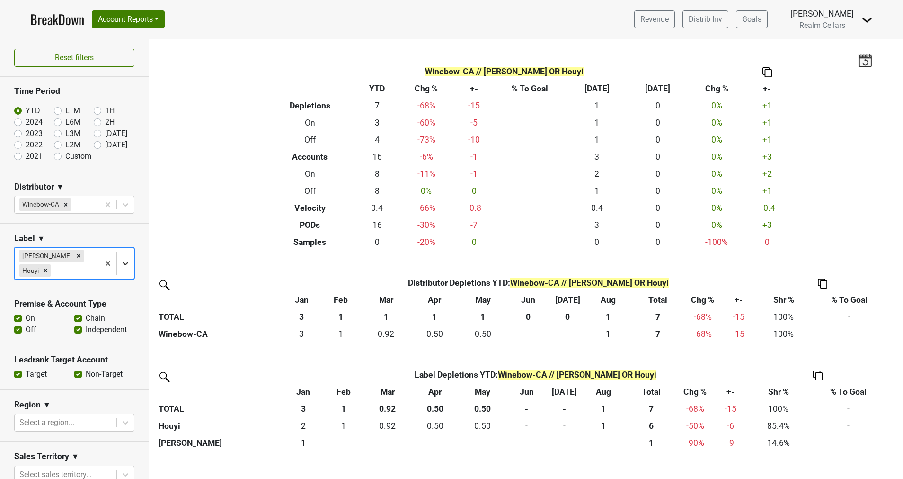
click at [123, 263] on icon at bounding box center [126, 263] width 6 height 3
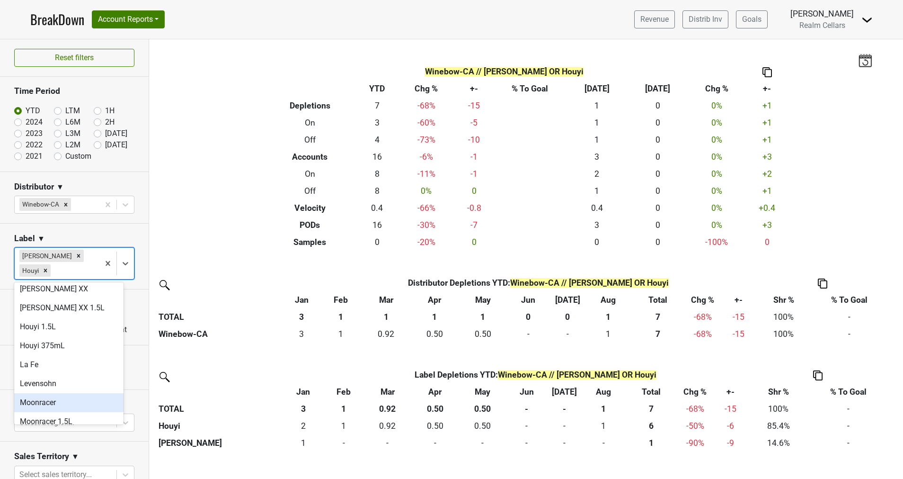
scroll to position [355, 0]
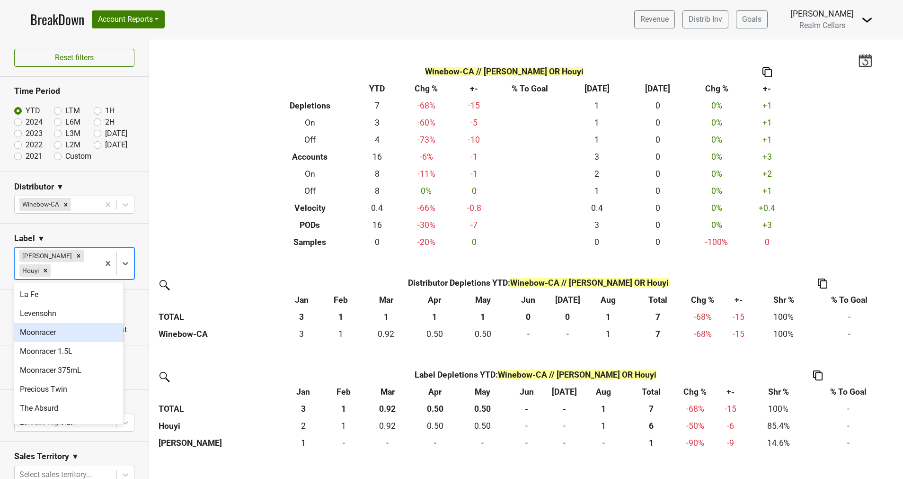
click at [54, 323] on div "Moonracer" at bounding box center [68, 332] width 109 height 19
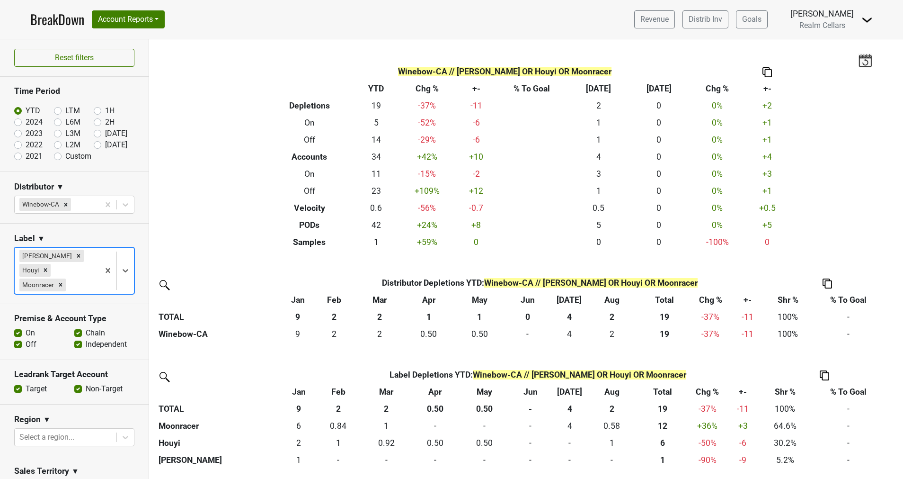
click at [86, 386] on label "Non-Target" at bounding box center [104, 388] width 37 height 11
click at [74, 386] on input "Non-Target" at bounding box center [78, 387] width 8 height 9
checkbox input "false"
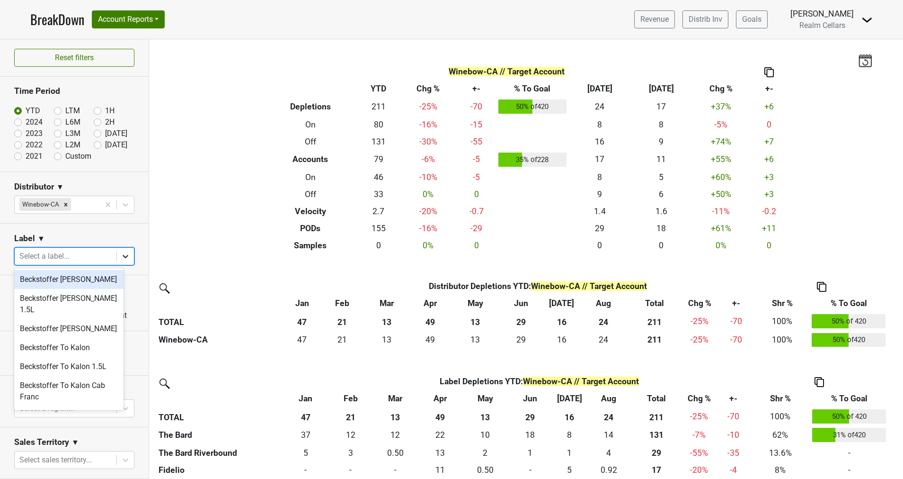
click at [121, 251] on icon at bounding box center [125, 255] width 9 height 9
click at [83, 321] on div "Beckstoffer [PERSON_NAME]" at bounding box center [68, 328] width 109 height 19
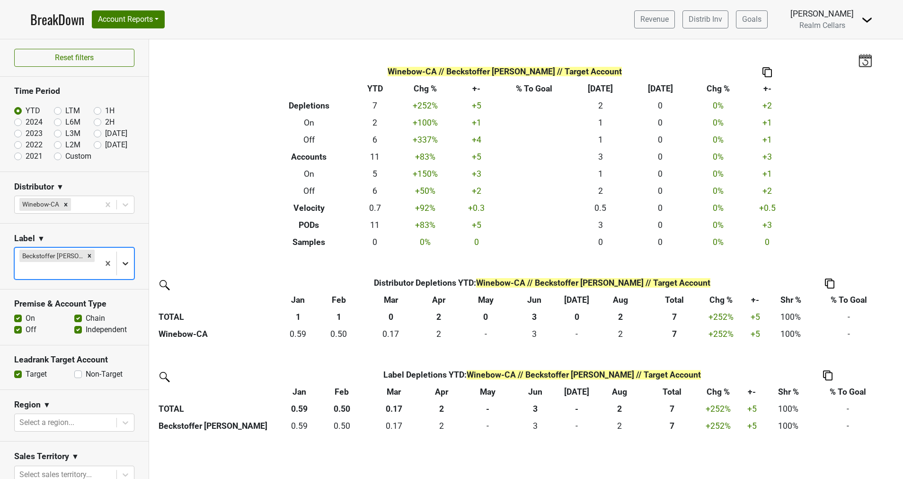
click at [121, 259] on icon at bounding box center [125, 263] width 9 height 9
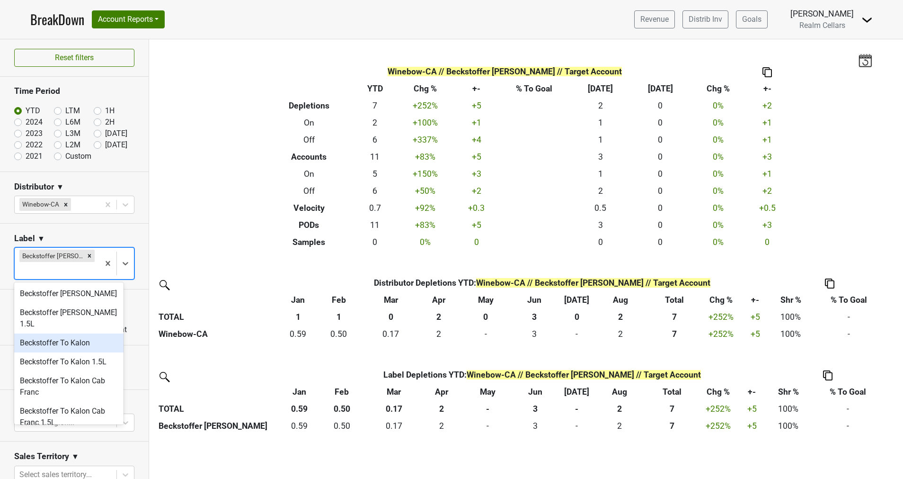
click at [84, 333] on div "Beckstoffer To Kalon" at bounding box center [68, 342] width 109 height 19
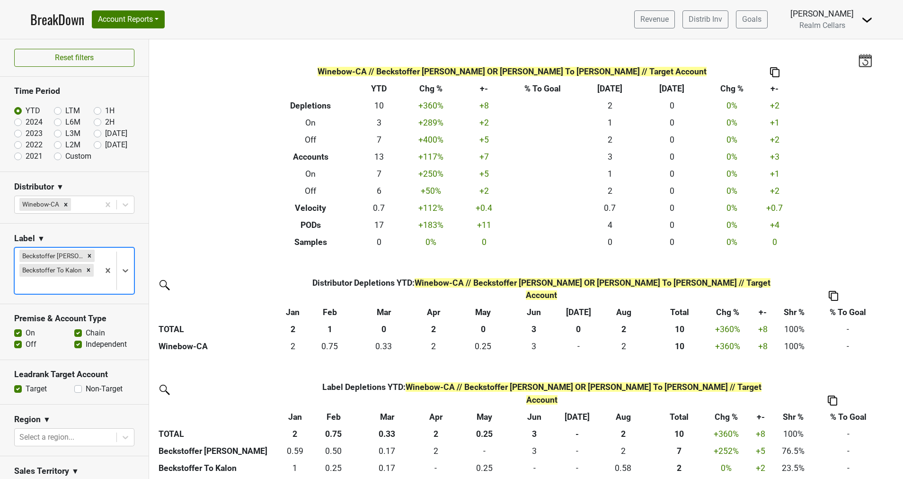
click at [65, 109] on label "LTM" at bounding box center [72, 110] width 15 height 11
click at [55, 109] on input "LTM" at bounding box center [73, 109] width 38 height 9
radio input "true"
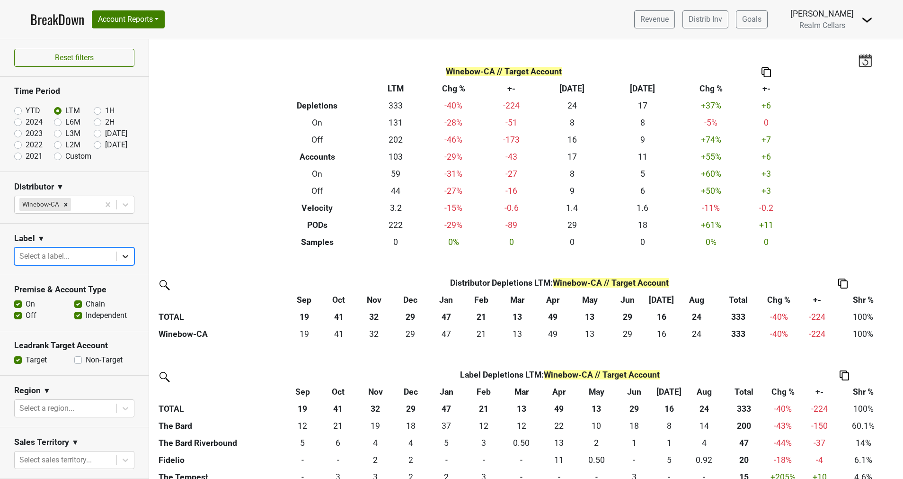
click at [121, 257] on icon at bounding box center [125, 255] width 9 height 9
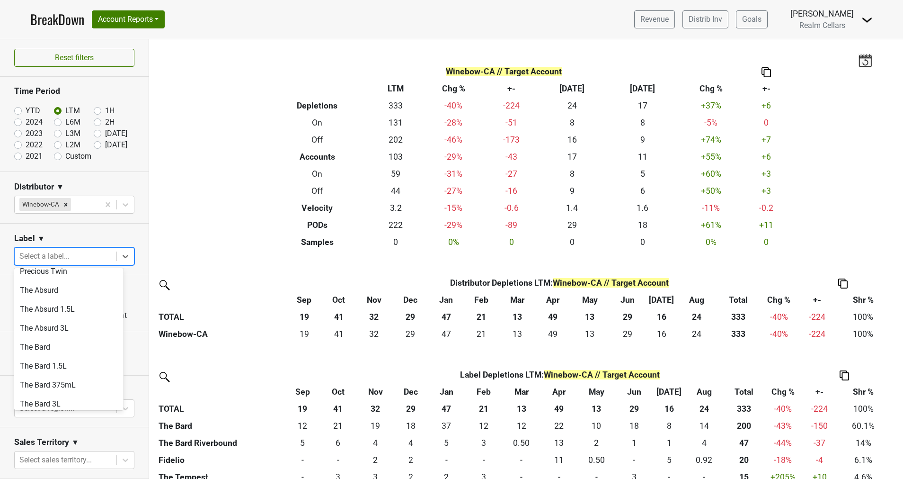
scroll to position [497, 0]
click at [46, 337] on div "The Bard" at bounding box center [68, 346] width 109 height 19
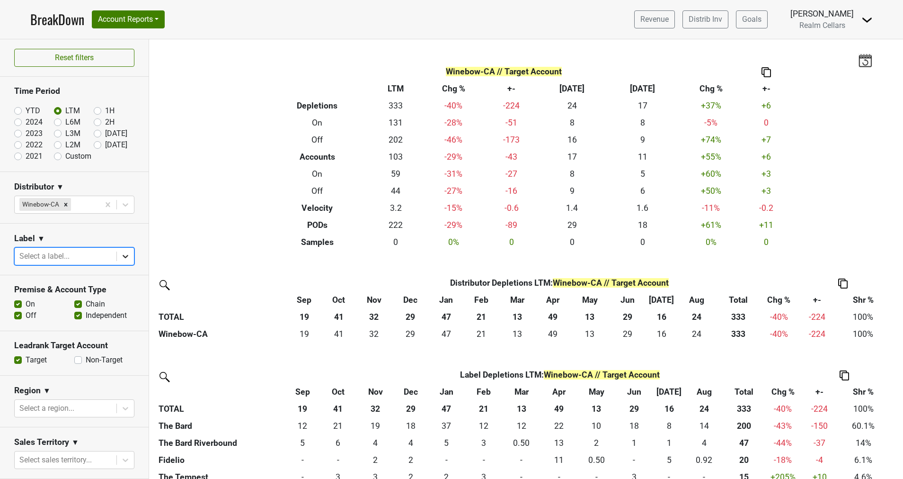
click at [121, 255] on icon at bounding box center [125, 255] width 9 height 9
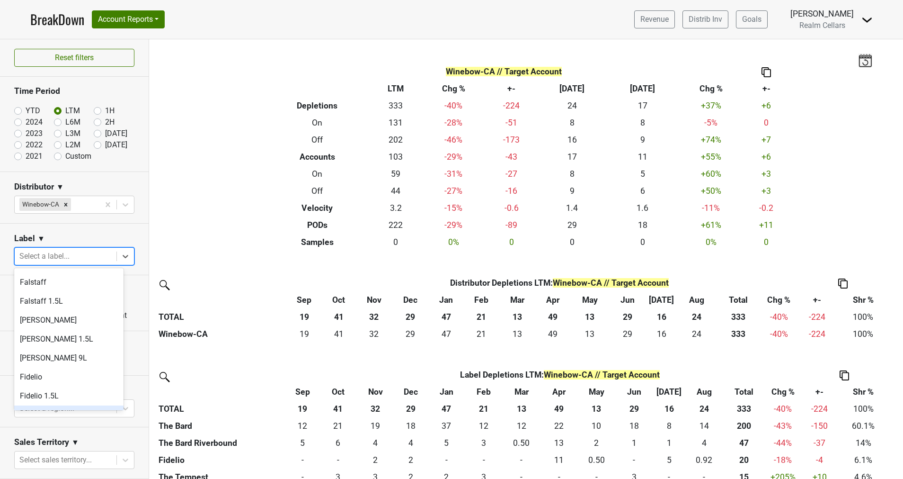
scroll to position [142, 0]
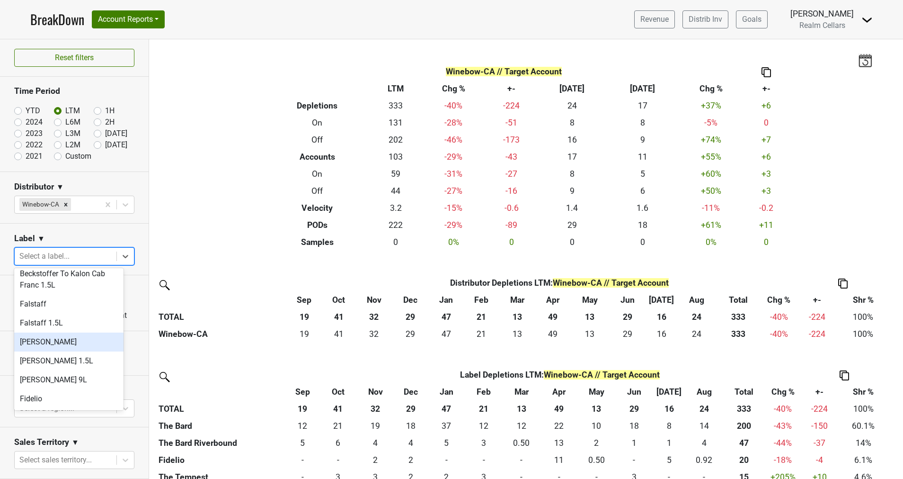
click at [54, 332] on div "[PERSON_NAME]" at bounding box center [68, 341] width 109 height 19
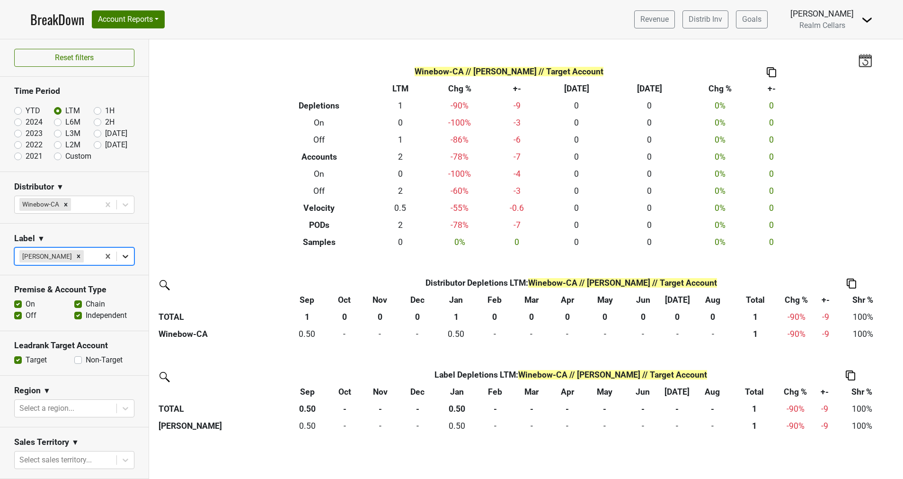
click at [121, 255] on icon at bounding box center [125, 255] width 9 height 9
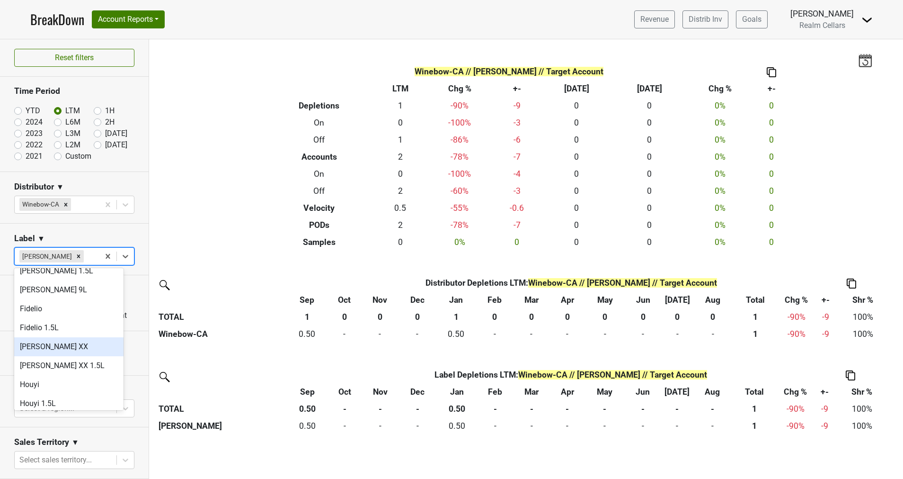
scroll to position [284, 0]
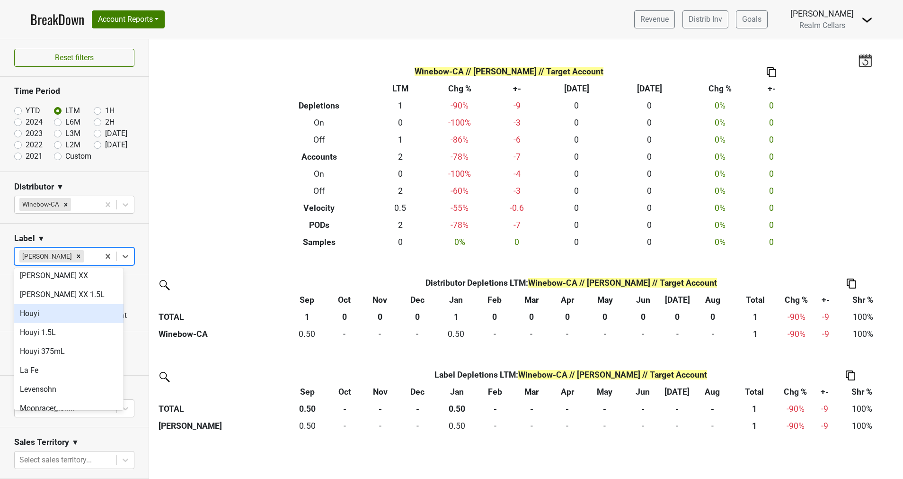
click at [52, 304] on div "Houyi" at bounding box center [68, 313] width 109 height 19
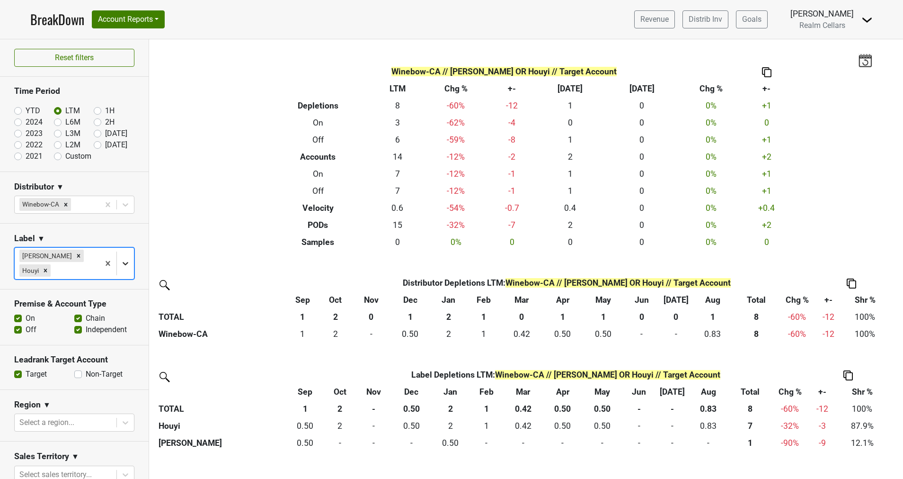
click at [121, 265] on icon at bounding box center [125, 263] width 9 height 9
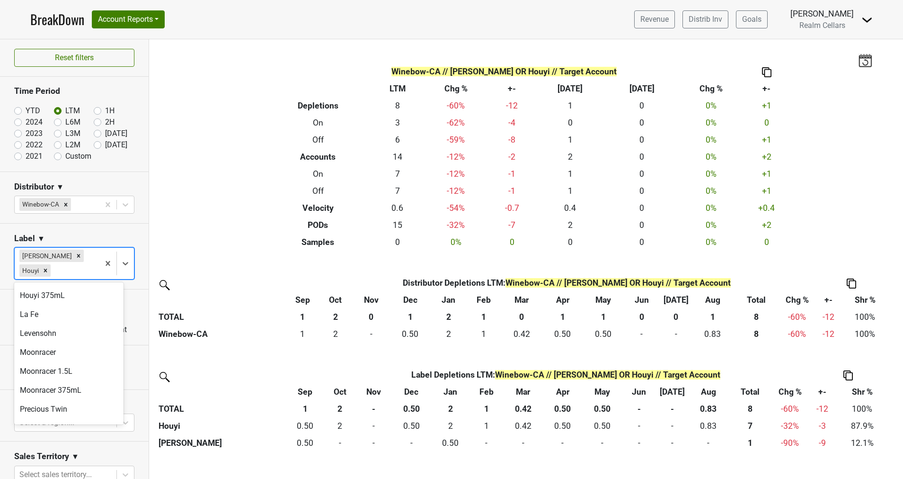
scroll to position [355, 0]
click at [48, 325] on div "Moonracer" at bounding box center [68, 332] width 109 height 19
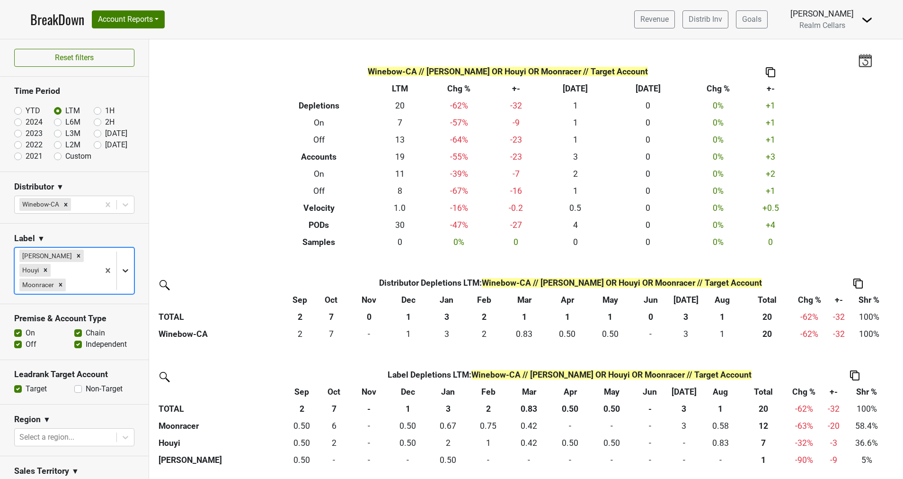
click at [121, 270] on icon at bounding box center [125, 270] width 9 height 9
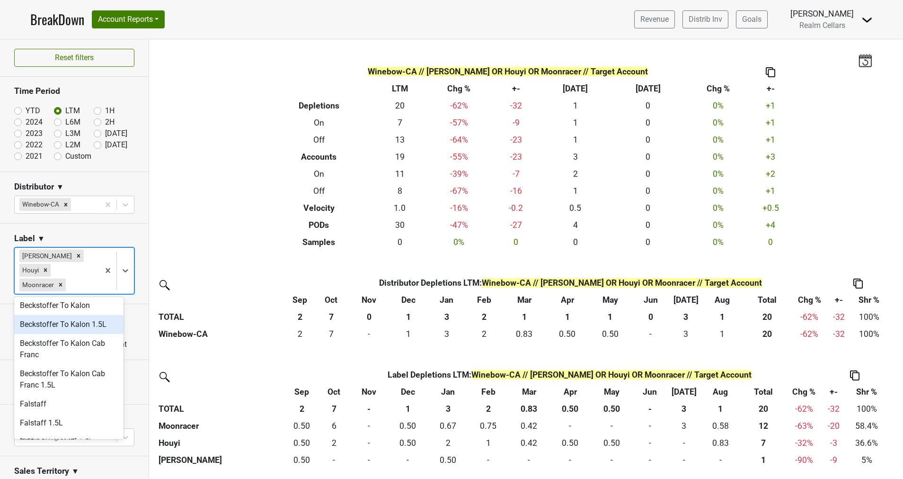
scroll to position [142, 0]
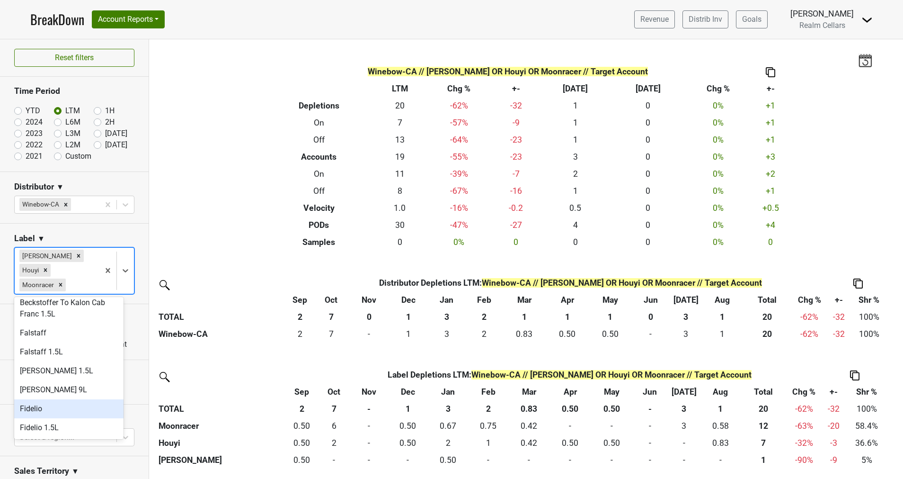
click at [68, 399] on div "Fidelio" at bounding box center [68, 408] width 109 height 19
